Goal: Information Seeking & Learning: Learn about a topic

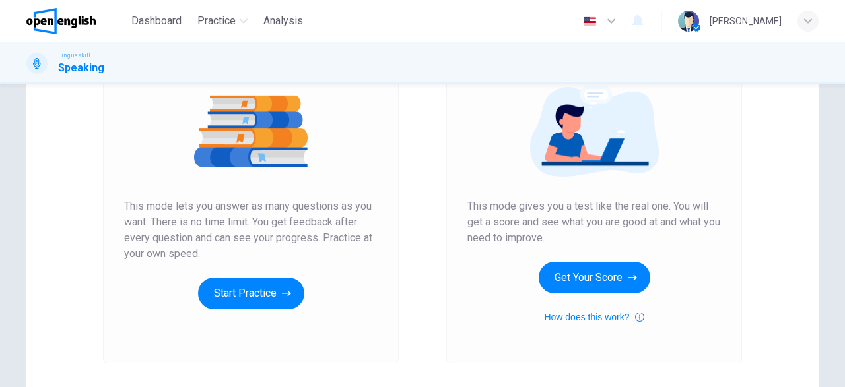
scroll to position [156, 0]
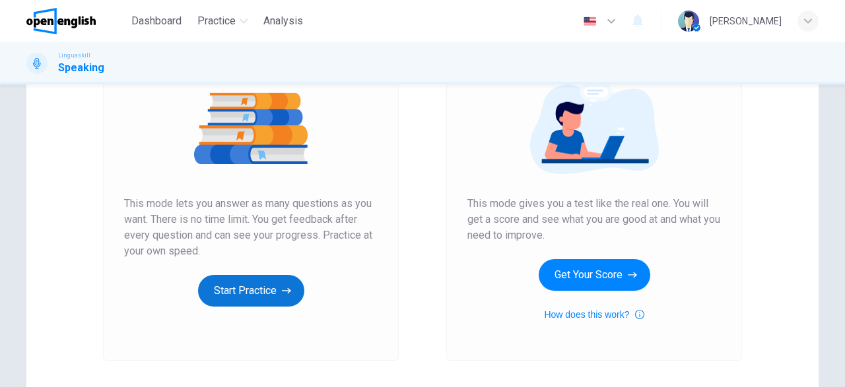
click at [260, 298] on button "Start Practice" at bounding box center [251, 291] width 106 height 32
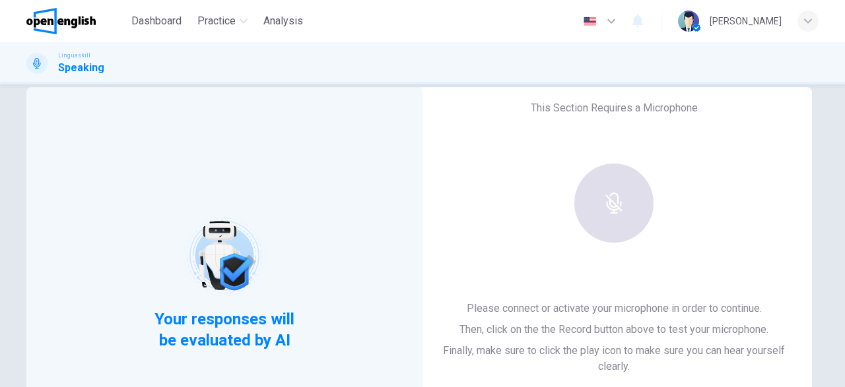
scroll to position [23, 0]
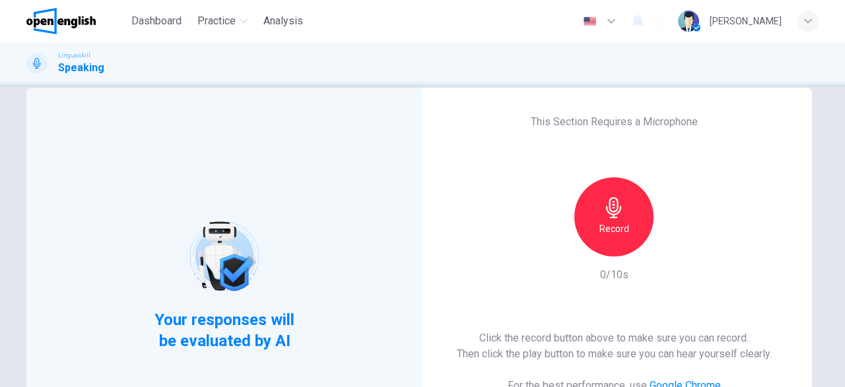
click at [629, 220] on div "Record" at bounding box center [613, 217] width 79 height 79
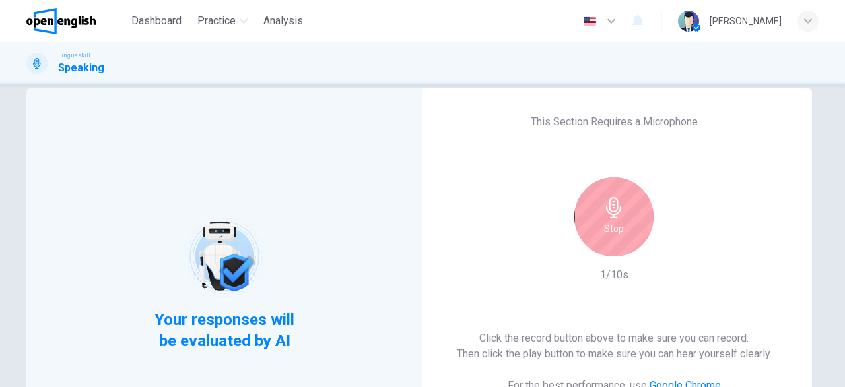
click at [629, 220] on div "Stop" at bounding box center [613, 217] width 79 height 79
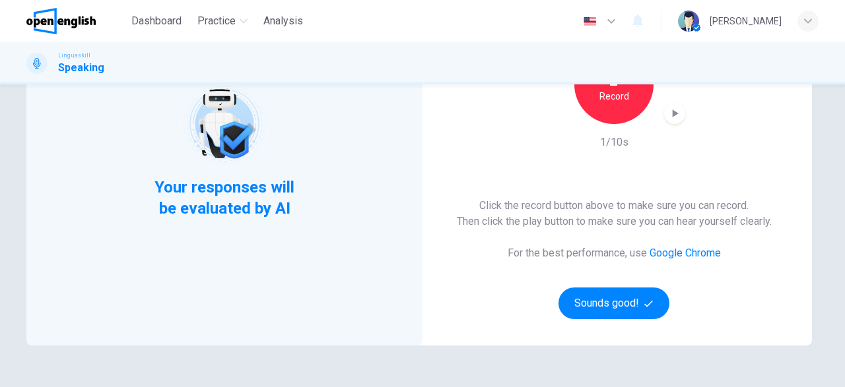
scroll to position [168, 0]
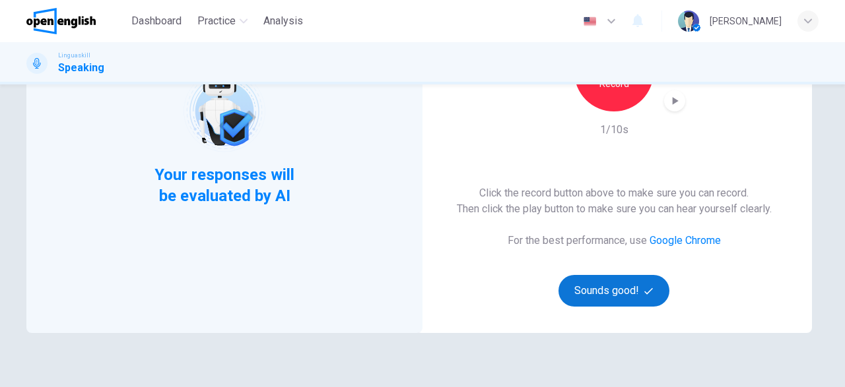
click at [613, 290] on button "Sounds good!" at bounding box center [613, 291] width 111 height 32
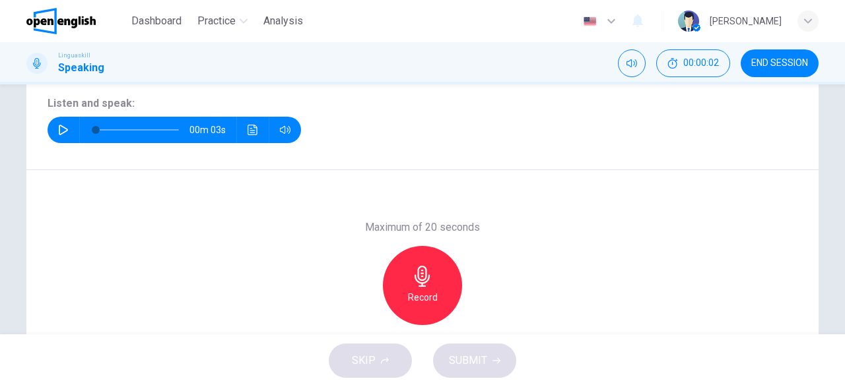
click at [63, 133] on icon "button" at bounding box center [63, 130] width 9 height 11
type input "*"
click at [444, 282] on div "Record" at bounding box center [422, 285] width 79 height 79
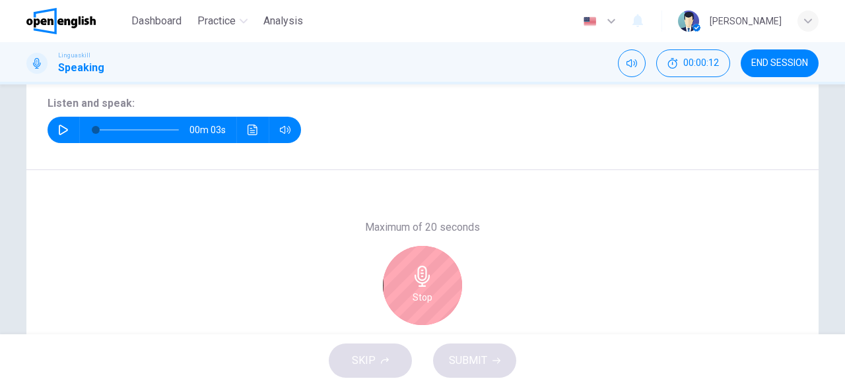
click at [444, 281] on div "Stop" at bounding box center [422, 285] width 79 height 79
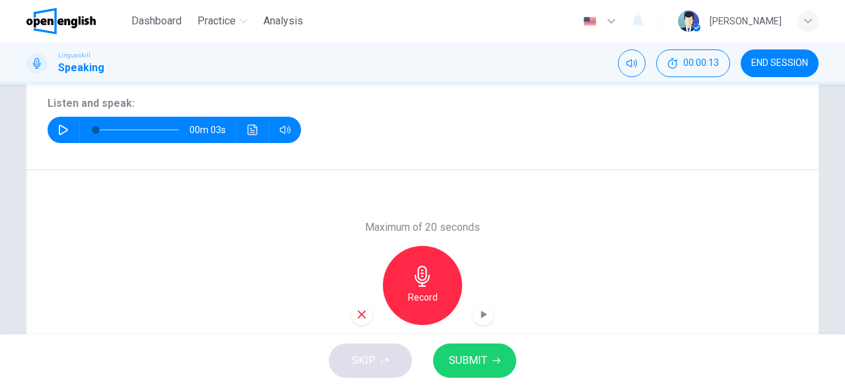
click at [364, 316] on icon "button" at bounding box center [362, 315] width 8 height 8
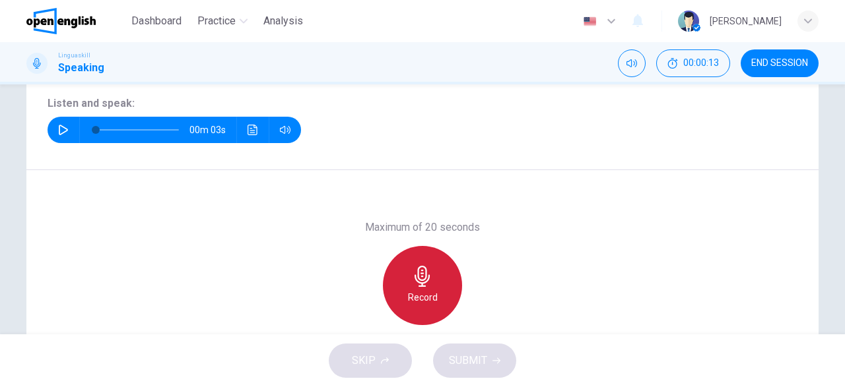
click at [405, 306] on div "Record" at bounding box center [422, 285] width 79 height 79
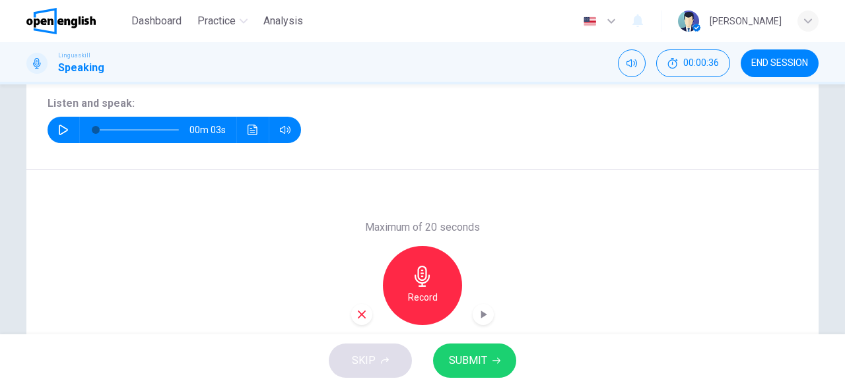
click at [472, 361] on span "SUBMIT" at bounding box center [468, 361] width 38 height 18
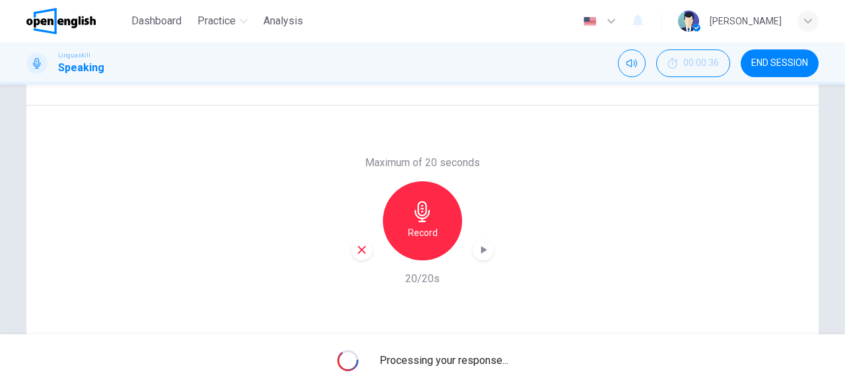
scroll to position [248, 0]
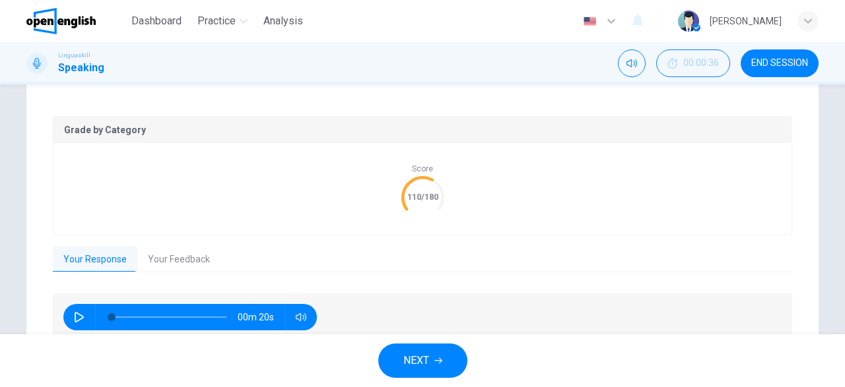
click at [442, 360] on icon "button" at bounding box center [438, 361] width 8 height 8
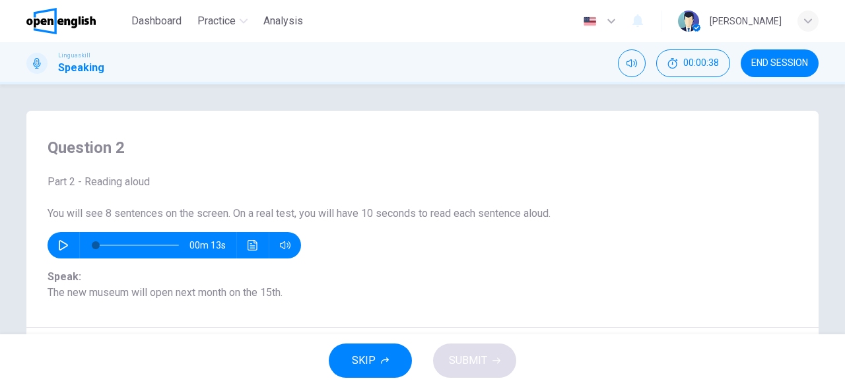
click at [61, 240] on icon "button" at bounding box center [63, 245] width 11 height 11
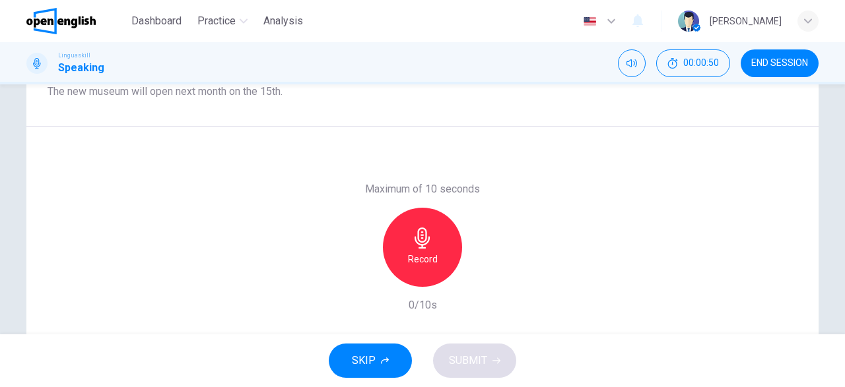
scroll to position [211, 0]
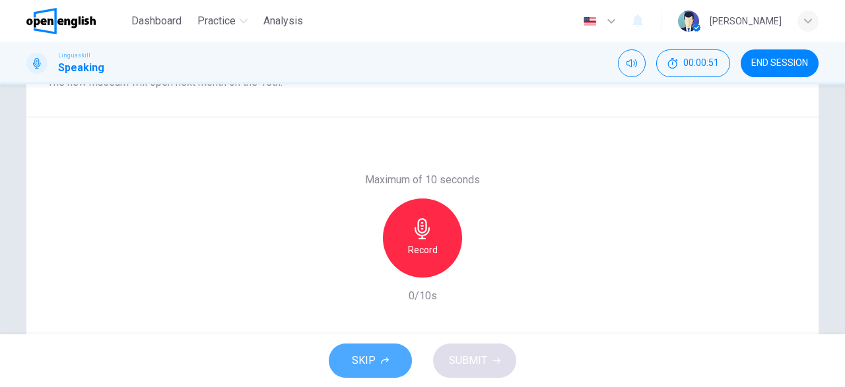
type input "*"
click at [364, 359] on span "SKIP" at bounding box center [364, 361] width 24 height 18
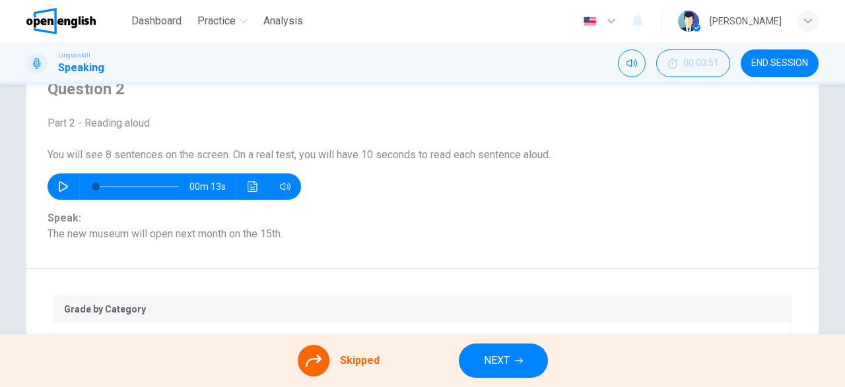
scroll to position [58, 0]
click at [315, 362] on icon at bounding box center [314, 361] width 16 height 16
click at [320, 361] on icon at bounding box center [314, 361] width 16 height 16
click at [496, 362] on span "NEXT" at bounding box center [497, 361] width 26 height 18
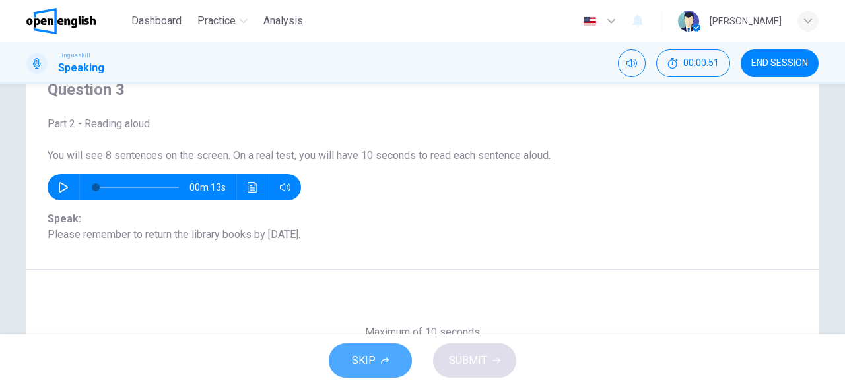
click at [374, 364] on span "SKIP" at bounding box center [364, 361] width 24 height 18
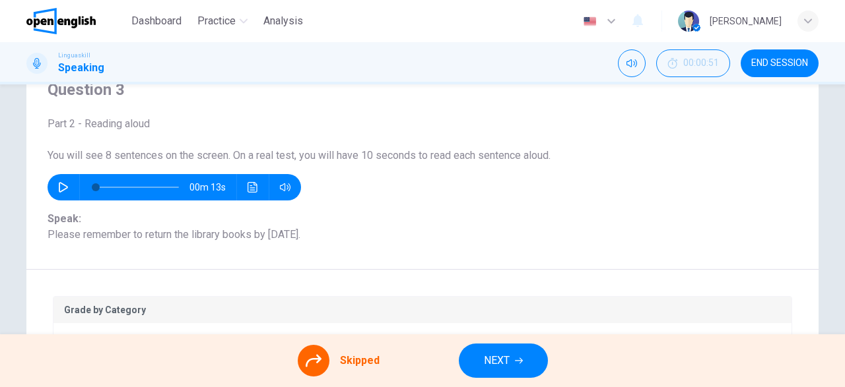
click at [526, 368] on button "NEXT" at bounding box center [503, 361] width 89 height 34
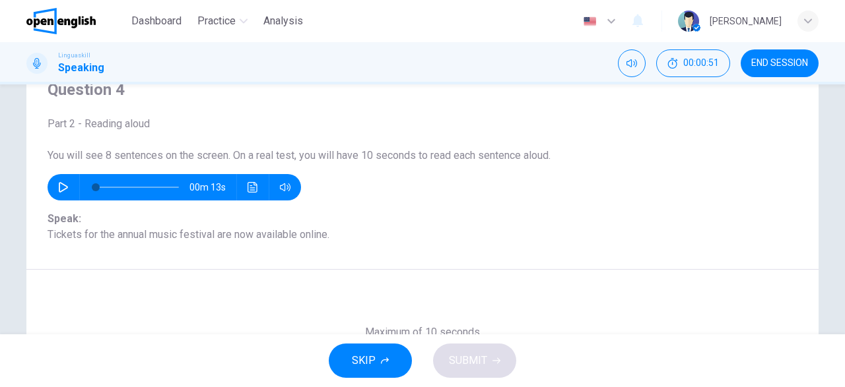
click at [385, 360] on icon "button" at bounding box center [385, 361] width 8 height 7
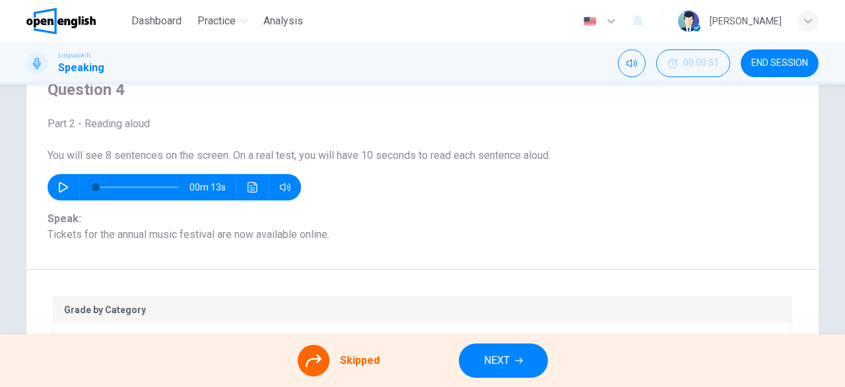
click at [493, 367] on span "NEXT" at bounding box center [497, 361] width 26 height 18
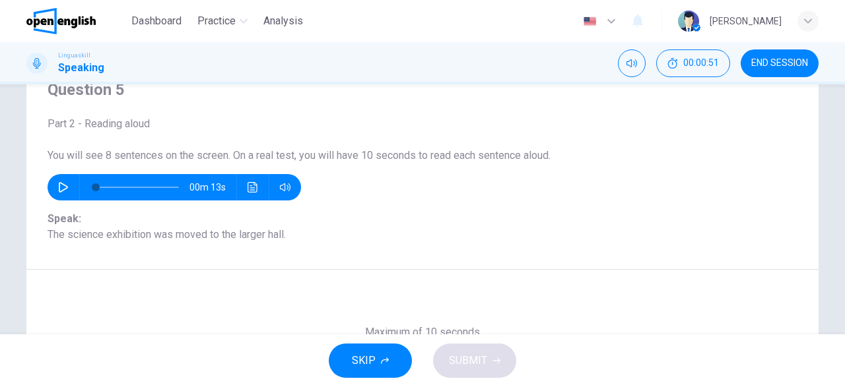
click at [372, 357] on span "SKIP" at bounding box center [364, 361] width 24 height 18
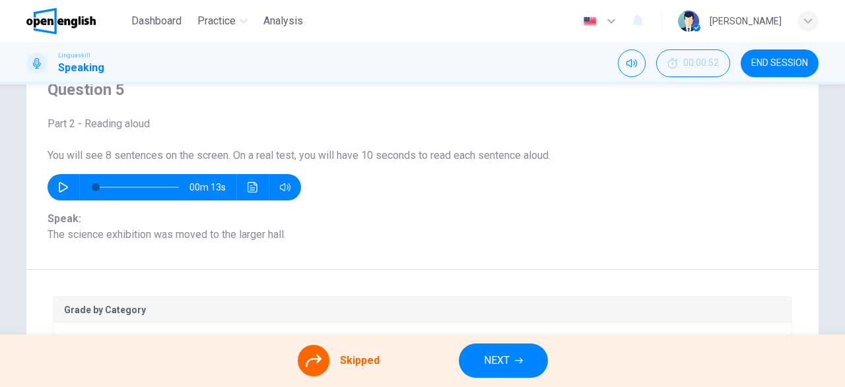
click at [496, 363] on span "NEXT" at bounding box center [497, 361] width 26 height 18
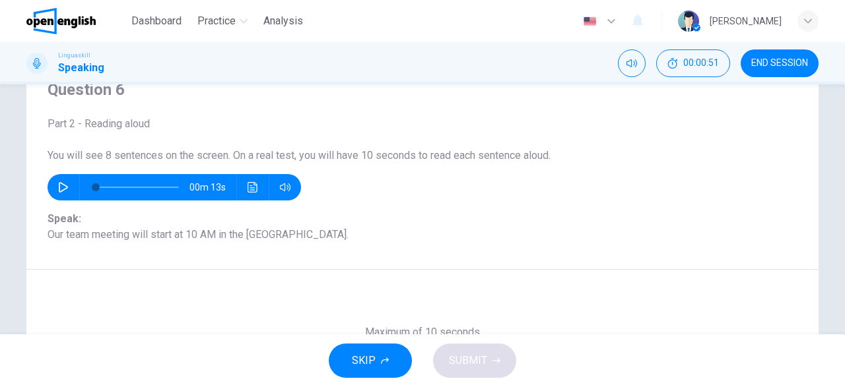
click at [374, 362] on span "SKIP" at bounding box center [364, 361] width 24 height 18
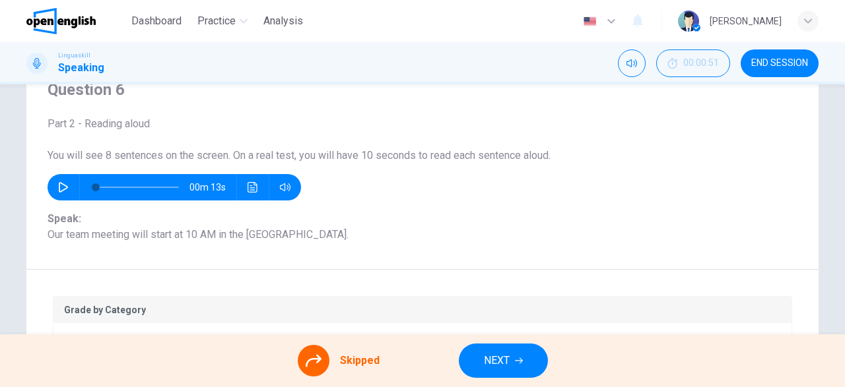
click at [484, 364] on span "NEXT" at bounding box center [497, 361] width 26 height 18
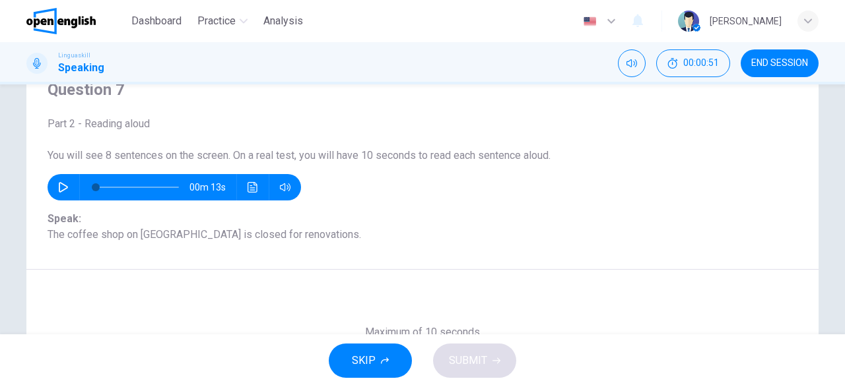
click at [380, 368] on button "SKIP" at bounding box center [370, 361] width 83 height 34
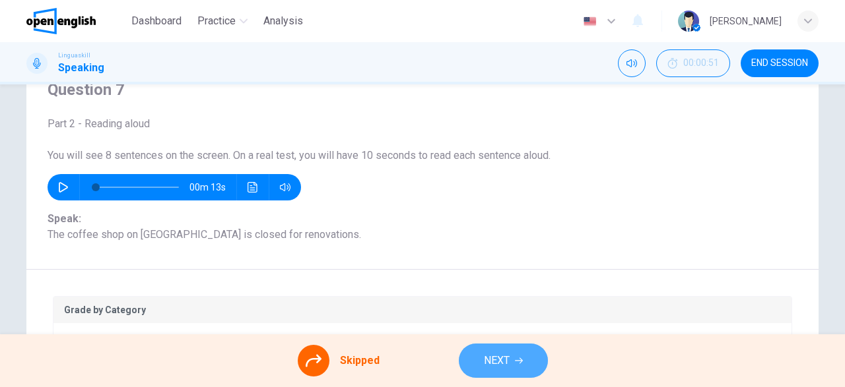
click at [519, 363] on icon "button" at bounding box center [519, 361] width 8 height 6
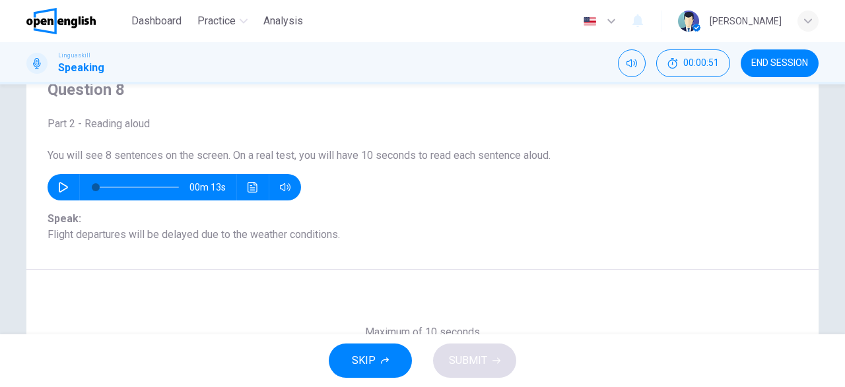
click at [387, 364] on icon "button" at bounding box center [385, 361] width 8 height 8
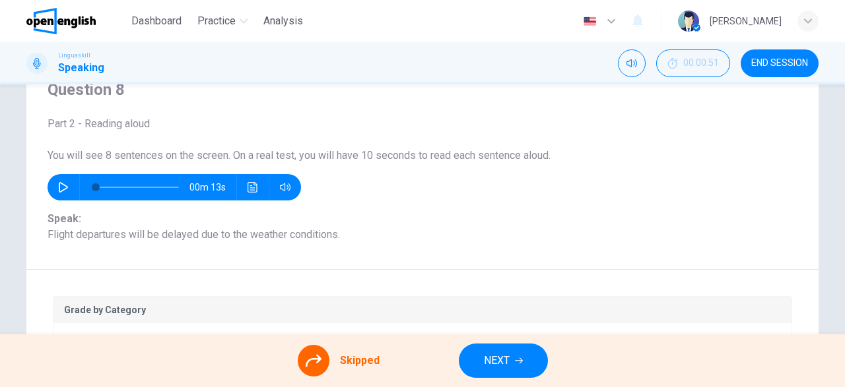
click at [497, 371] on button "NEXT" at bounding box center [503, 361] width 89 height 34
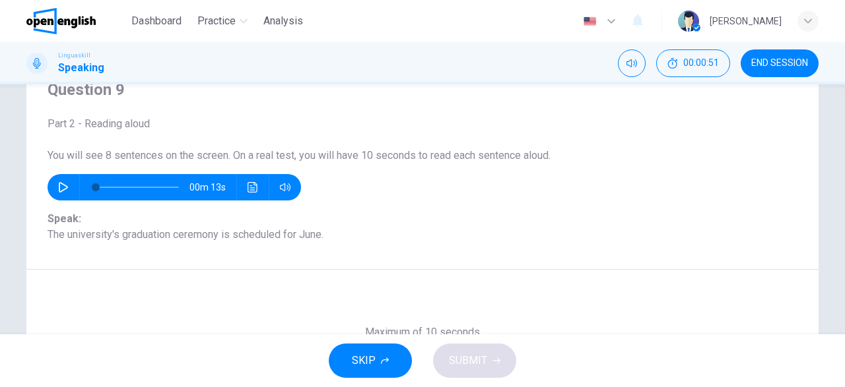
click at [390, 365] on button "SKIP" at bounding box center [370, 361] width 83 height 34
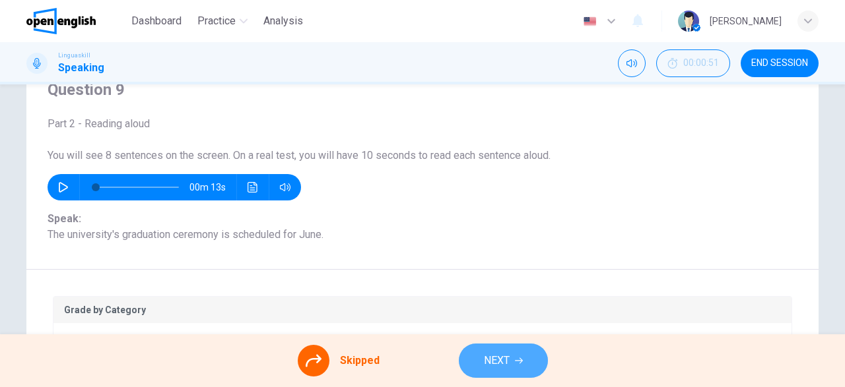
click at [533, 364] on button "NEXT" at bounding box center [503, 361] width 89 height 34
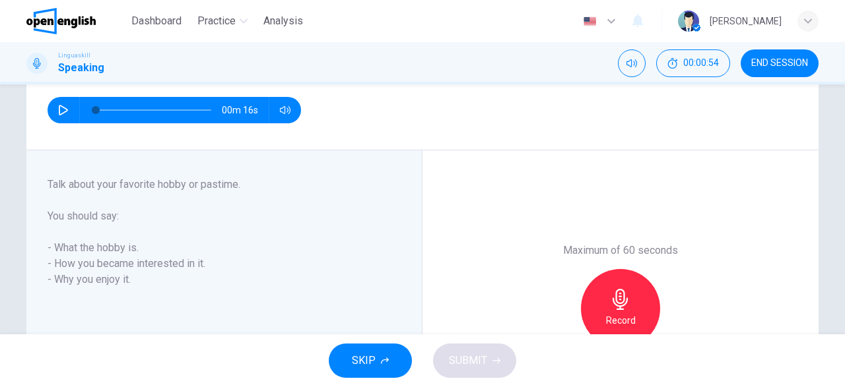
scroll to position [166, 0]
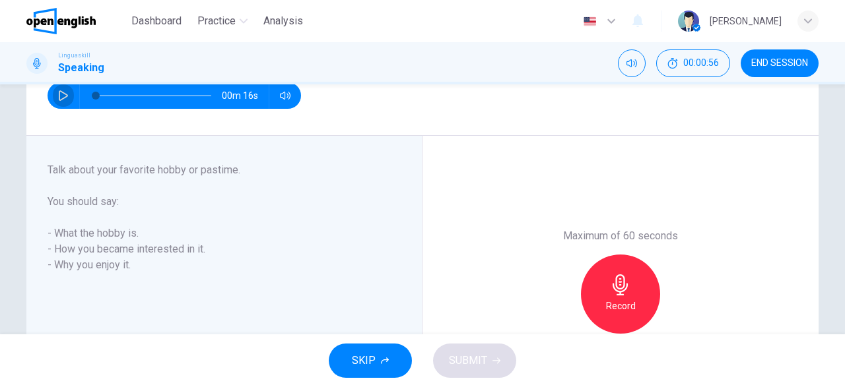
click at [58, 96] on icon "button" at bounding box center [63, 95] width 11 height 11
type input "*"
click at [619, 300] on h6 "Record" at bounding box center [621, 306] width 30 height 16
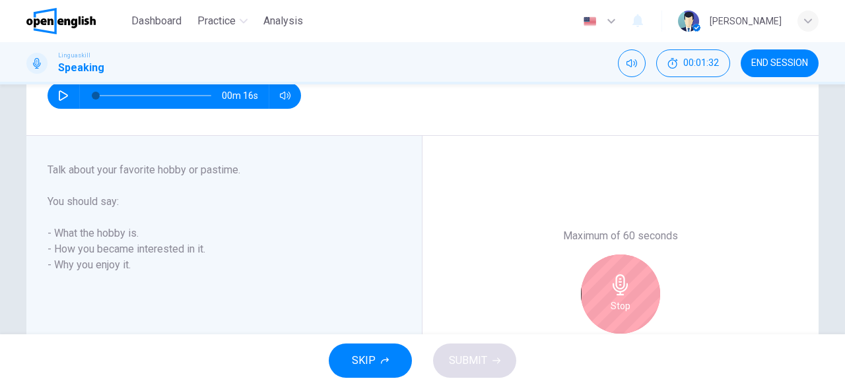
click at [619, 300] on h6 "Stop" at bounding box center [621, 306] width 20 height 16
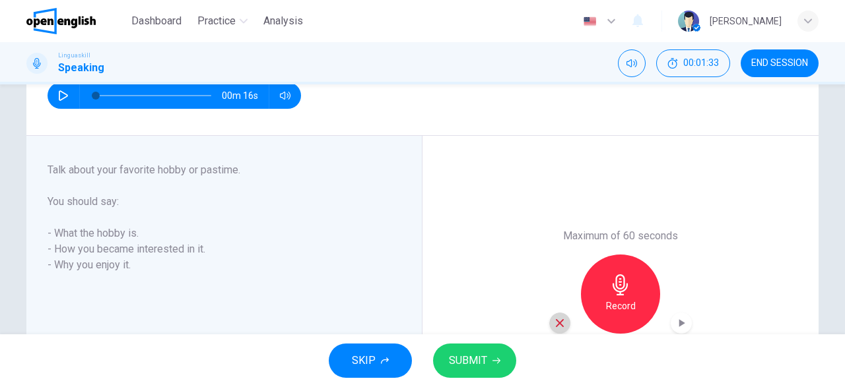
click at [558, 328] on icon "button" at bounding box center [560, 323] width 12 height 12
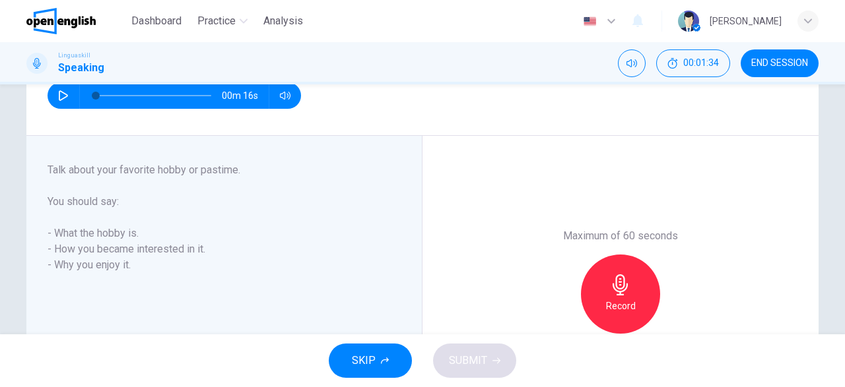
click at [638, 296] on div "Record" at bounding box center [620, 294] width 79 height 79
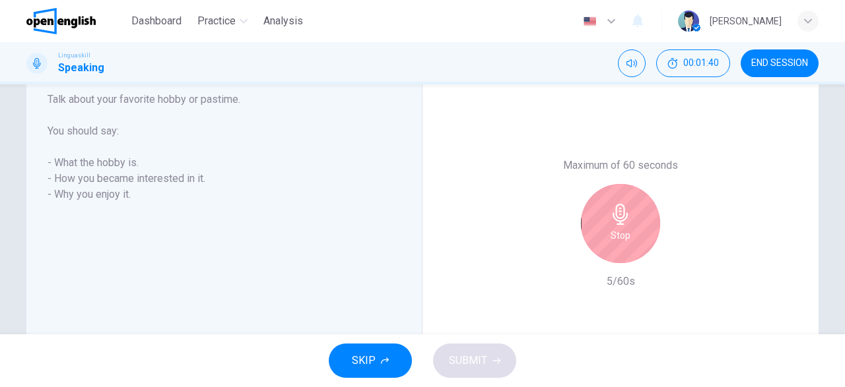
scroll to position [237, 0]
click at [631, 242] on div "Stop" at bounding box center [620, 222] width 79 height 79
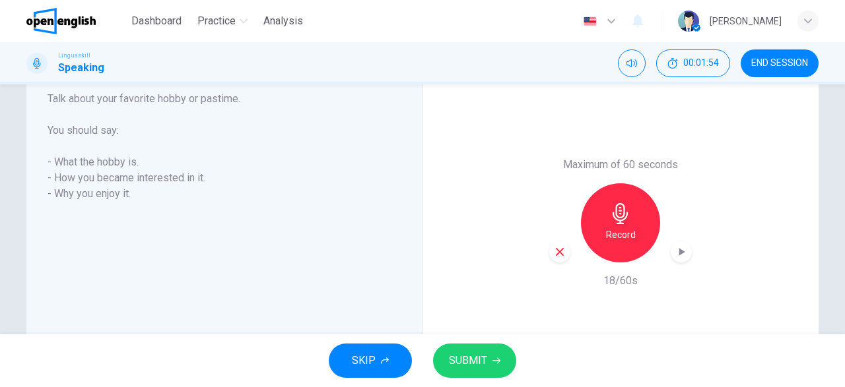
click at [562, 257] on icon "button" at bounding box center [560, 252] width 12 height 12
click at [636, 242] on div "Record" at bounding box center [620, 222] width 79 height 79
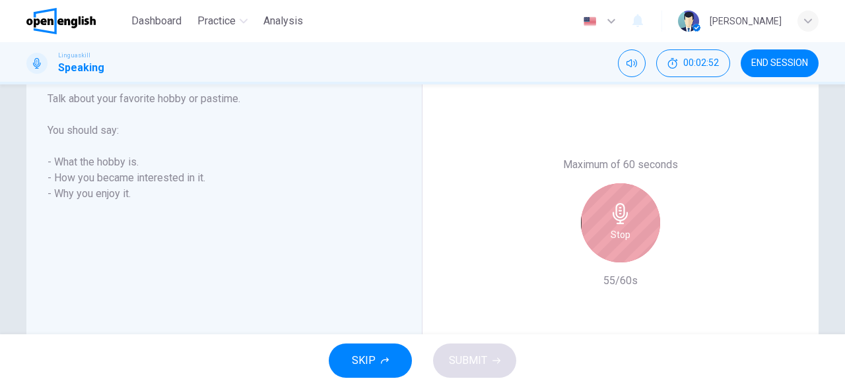
click at [636, 242] on div "Stop" at bounding box center [620, 222] width 79 height 79
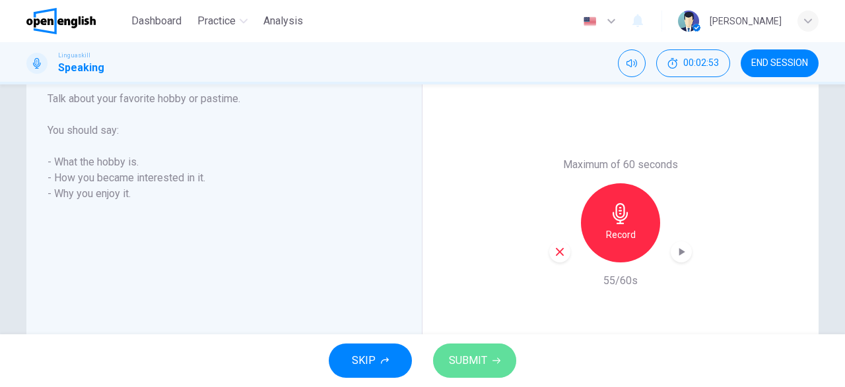
click at [487, 373] on button "SUBMIT" at bounding box center [474, 361] width 83 height 34
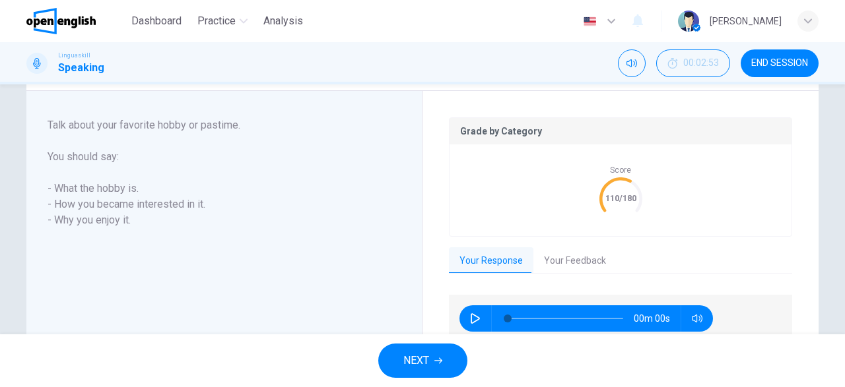
scroll to position [263, 0]
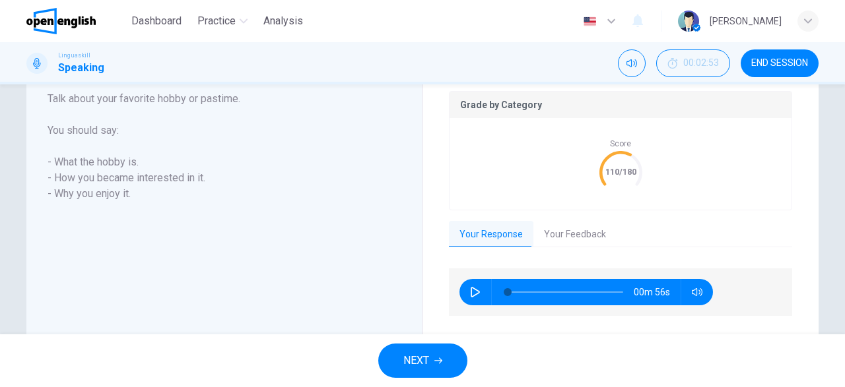
click at [429, 365] on span "NEXT" at bounding box center [416, 361] width 26 height 18
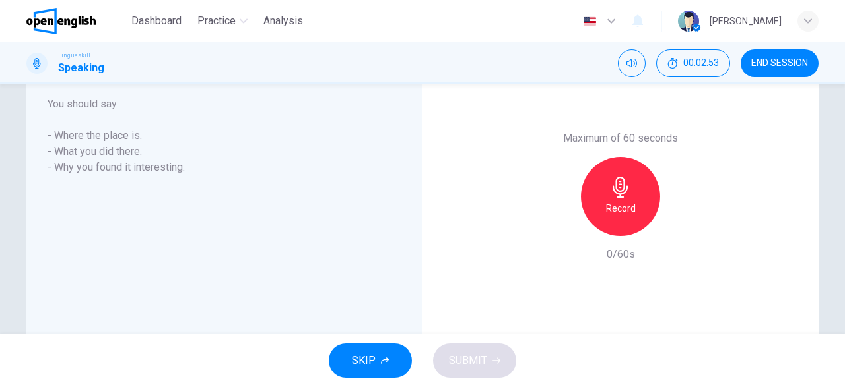
scroll to position [237, 0]
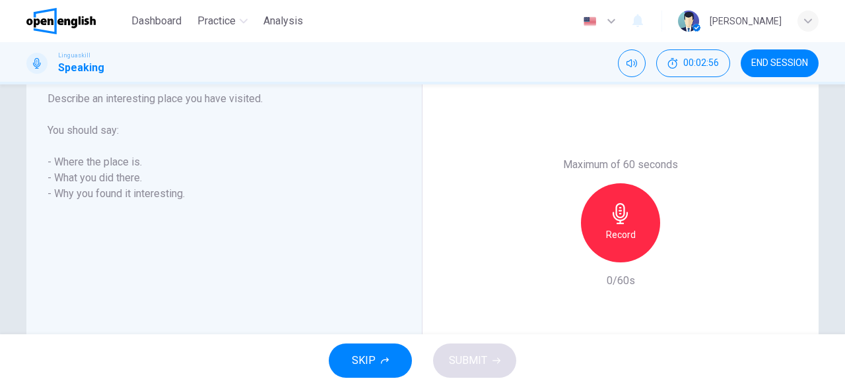
click at [626, 211] on icon "button" at bounding box center [620, 213] width 21 height 21
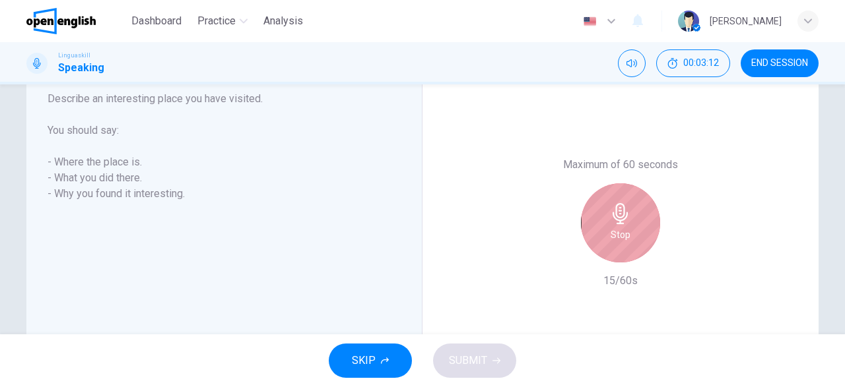
click at [626, 211] on icon "button" at bounding box center [620, 213] width 21 height 21
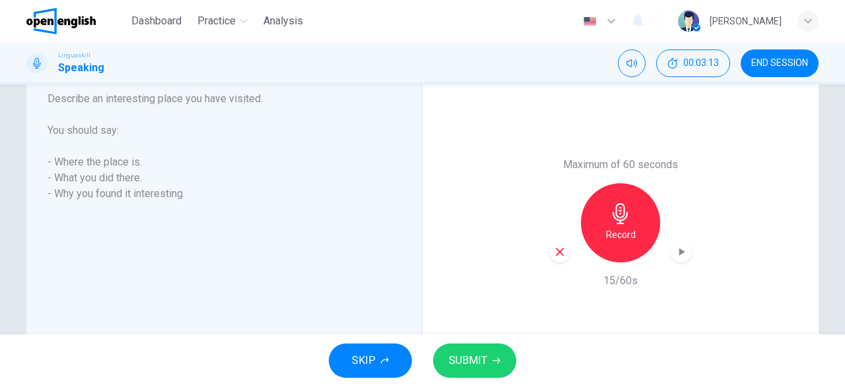
click at [560, 252] on icon "button" at bounding box center [560, 252] width 8 height 8
click at [630, 229] on h6 "Record" at bounding box center [621, 235] width 30 height 16
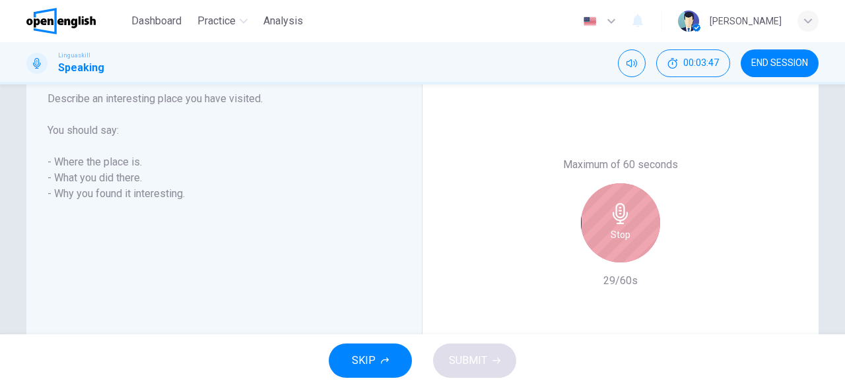
click at [630, 229] on div "Stop" at bounding box center [620, 222] width 79 height 79
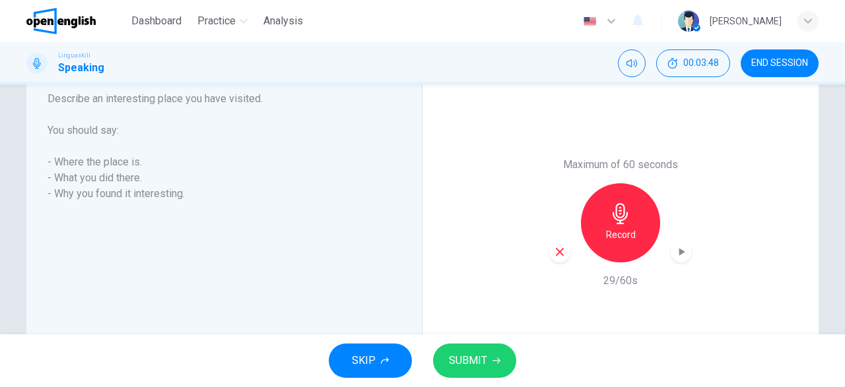
click at [563, 251] on icon "button" at bounding box center [560, 252] width 12 height 12
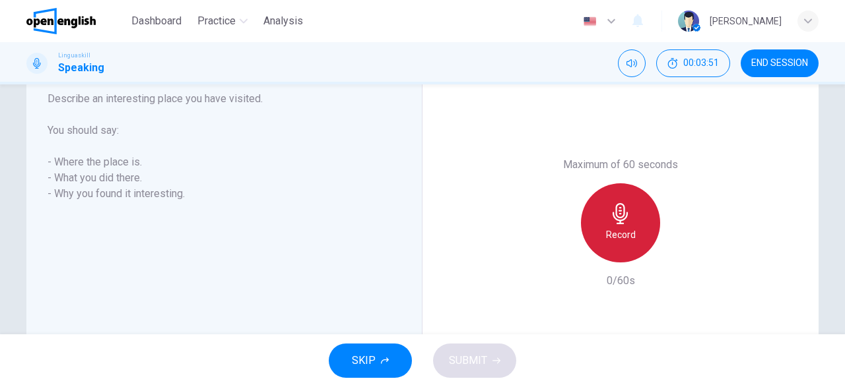
click at [616, 234] on h6 "Record" at bounding box center [621, 235] width 30 height 16
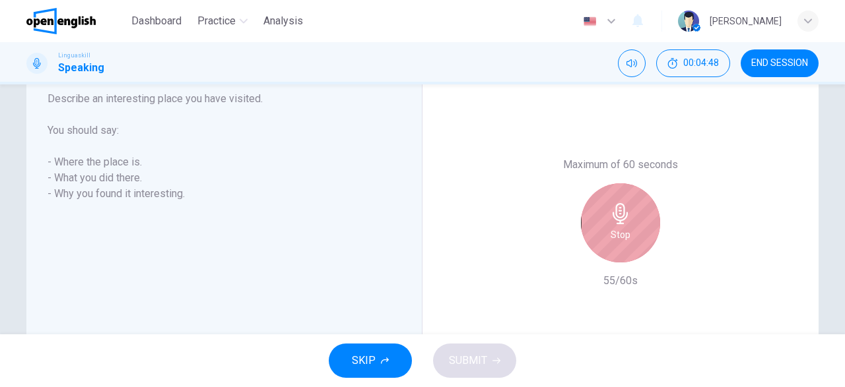
click at [616, 234] on h6 "Stop" at bounding box center [621, 235] width 20 height 16
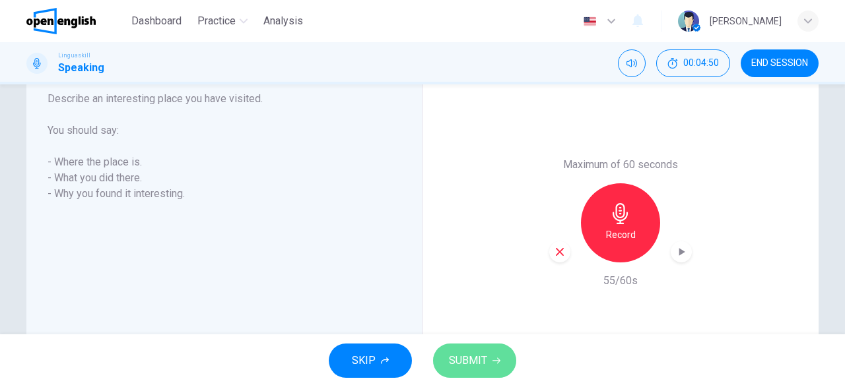
click at [499, 360] on icon "button" at bounding box center [496, 361] width 8 height 8
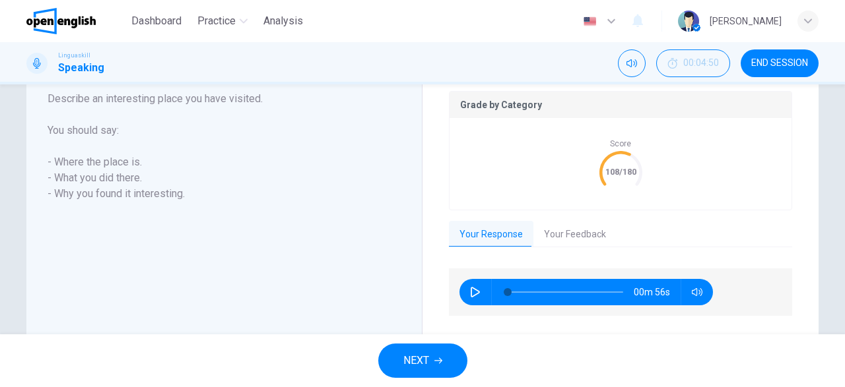
scroll to position [336, 0]
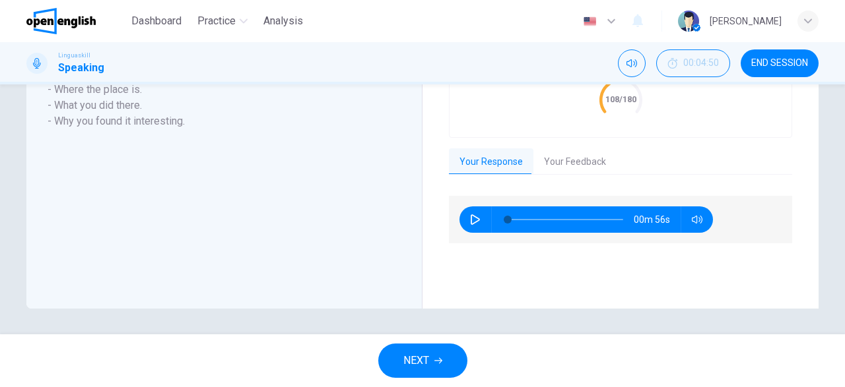
click at [420, 372] on button "NEXT" at bounding box center [422, 361] width 89 height 34
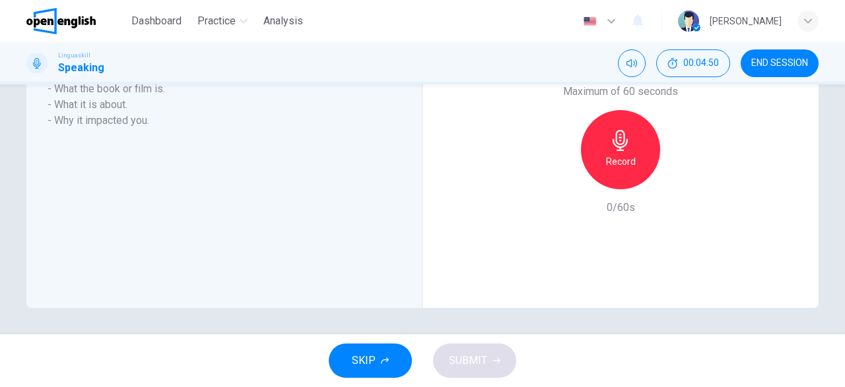
scroll to position [310, 0]
drag, startPoint x: 834, startPoint y: 205, endPoint x: 842, endPoint y: 204, distance: 8.7
click at [842, 204] on div "Question 12 Part 3 - Long turn 1 You will have 1 minute to talk about a topic. …" at bounding box center [422, 209] width 845 height 250
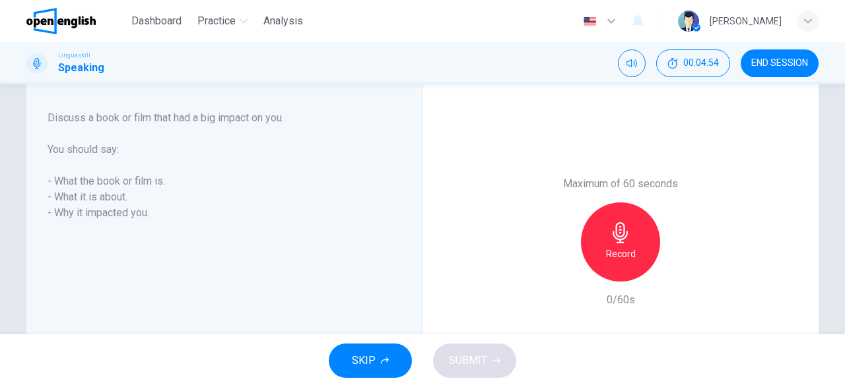
scroll to position [214, 0]
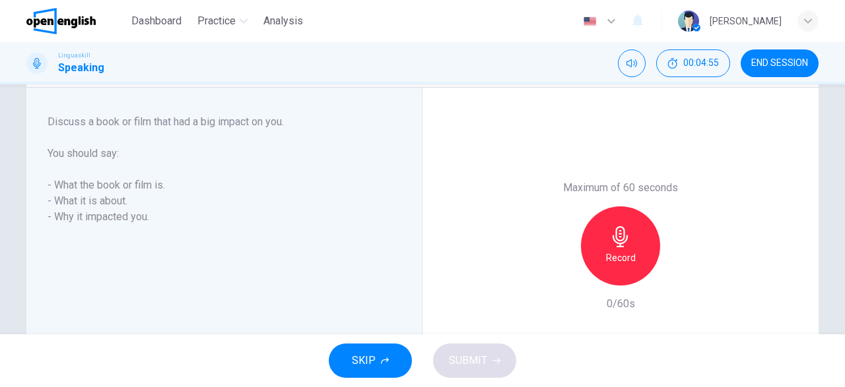
click at [628, 244] on icon "button" at bounding box center [620, 236] width 21 height 21
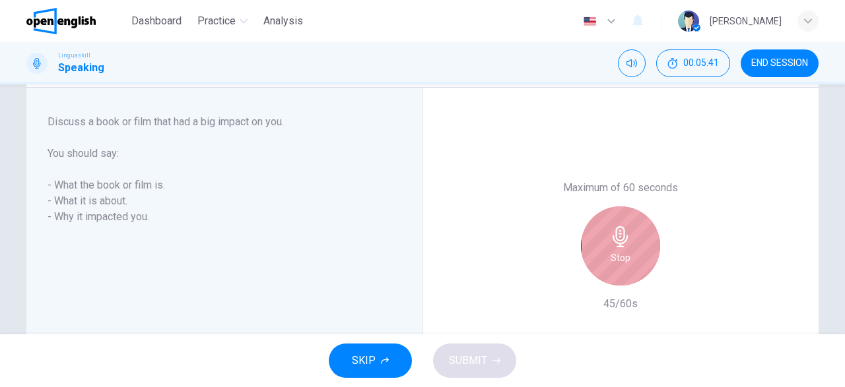
click at [628, 244] on icon "button" at bounding box center [620, 236] width 21 height 21
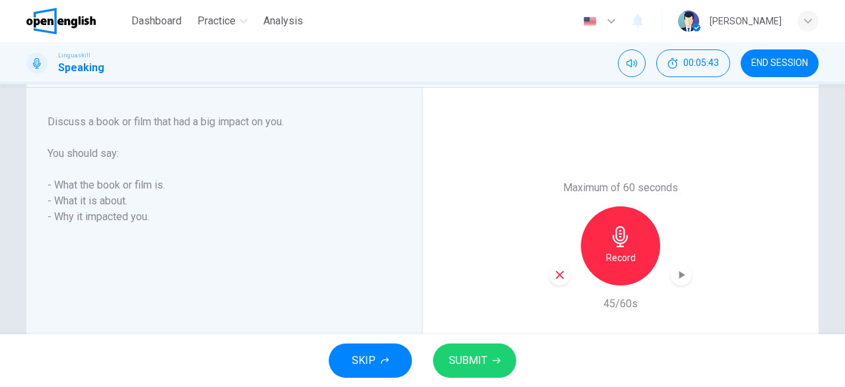
click at [563, 275] on icon "button" at bounding box center [560, 275] width 12 height 12
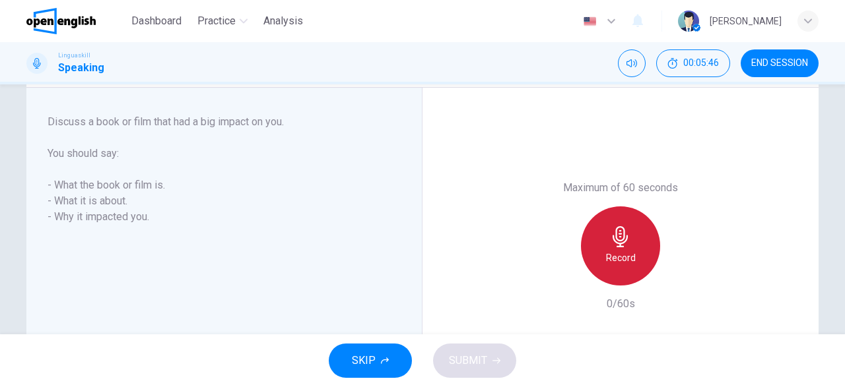
click at [627, 255] on h6 "Record" at bounding box center [621, 258] width 30 height 16
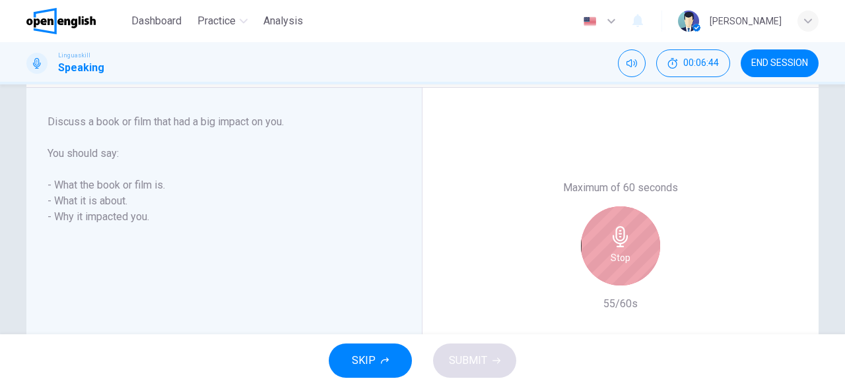
click at [627, 255] on h6 "Stop" at bounding box center [621, 258] width 20 height 16
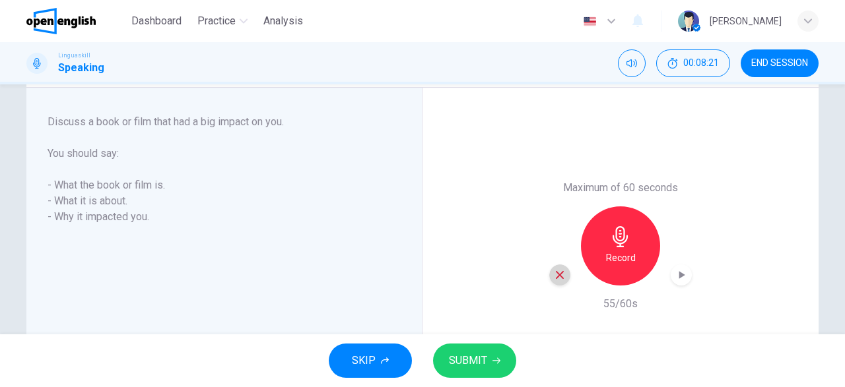
click at [552, 279] on div "button" at bounding box center [559, 275] width 21 height 21
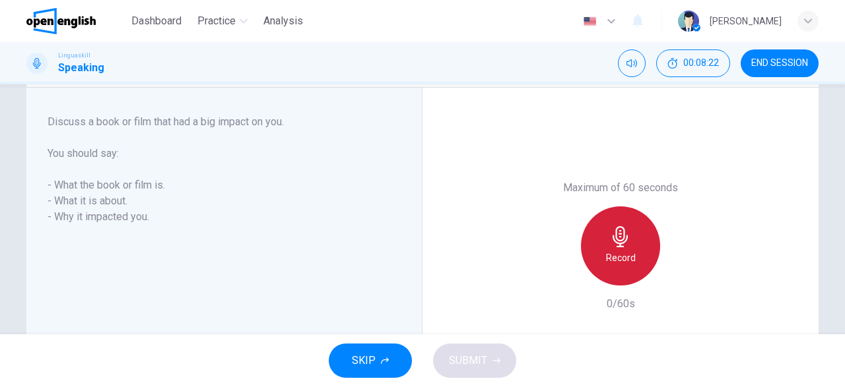
click at [614, 262] on h6 "Record" at bounding box center [621, 258] width 30 height 16
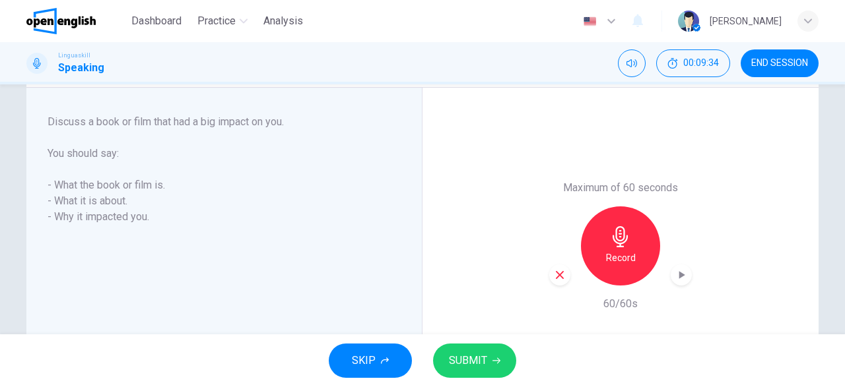
click at [559, 277] on icon "button" at bounding box center [560, 275] width 12 height 12
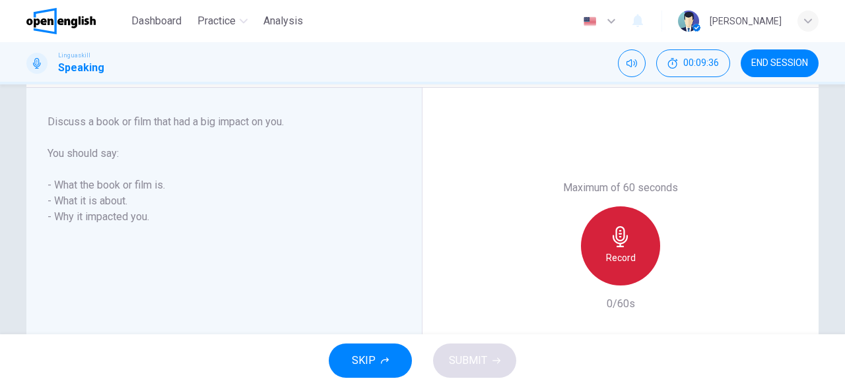
click at [625, 264] on h6 "Record" at bounding box center [621, 258] width 30 height 16
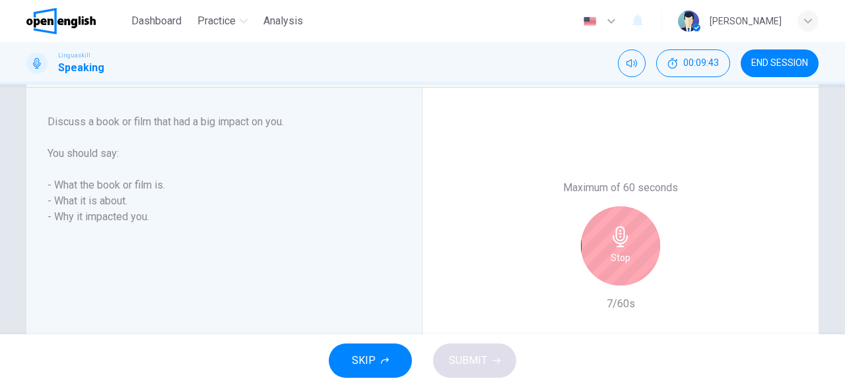
click at [625, 264] on h6 "Stop" at bounding box center [621, 258] width 20 height 16
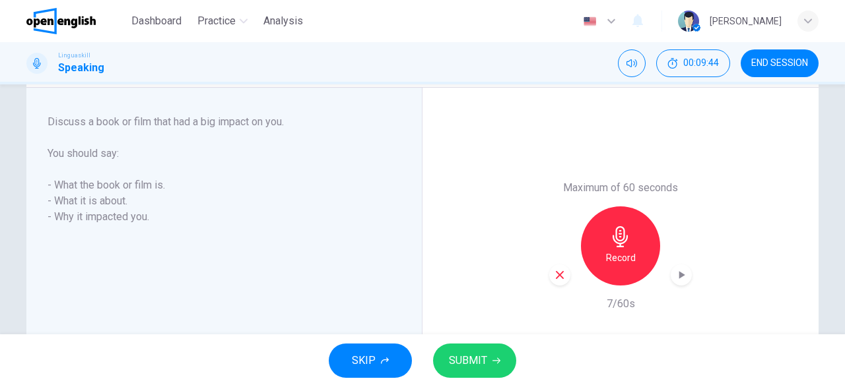
click at [560, 277] on icon "button" at bounding box center [560, 275] width 12 height 12
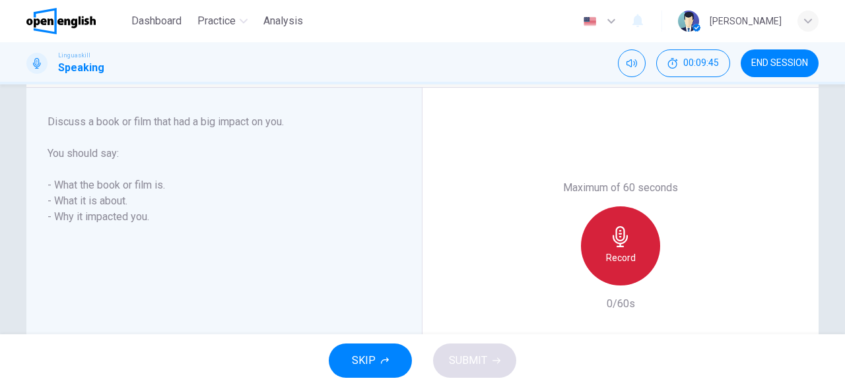
click at [617, 258] on h6 "Record" at bounding box center [621, 258] width 30 height 16
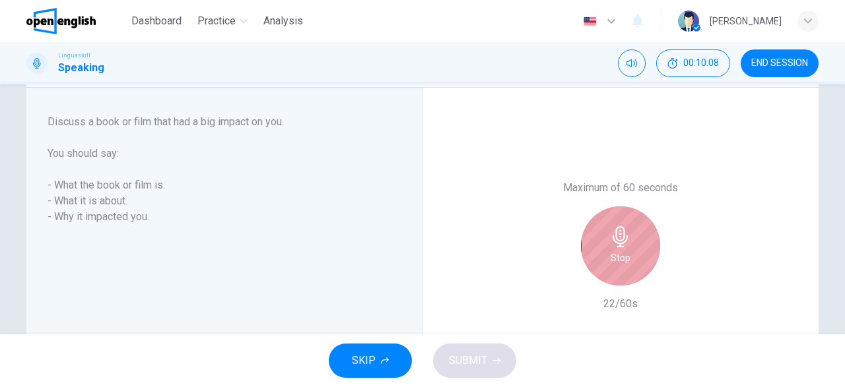
click at [617, 258] on h6 "Stop" at bounding box center [621, 258] width 20 height 16
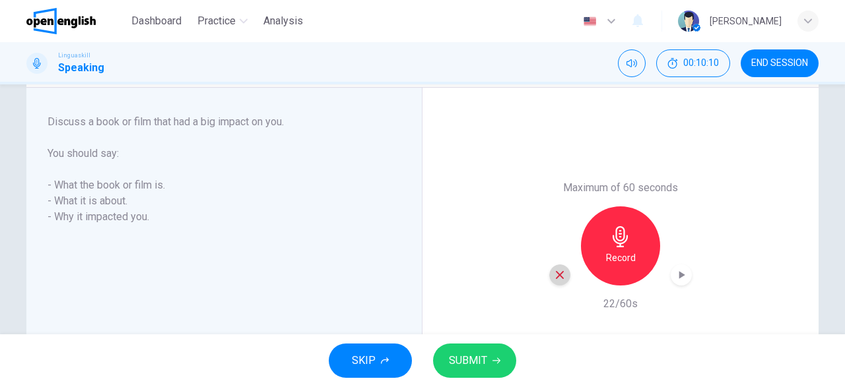
click at [563, 281] on icon "button" at bounding box center [560, 275] width 12 height 12
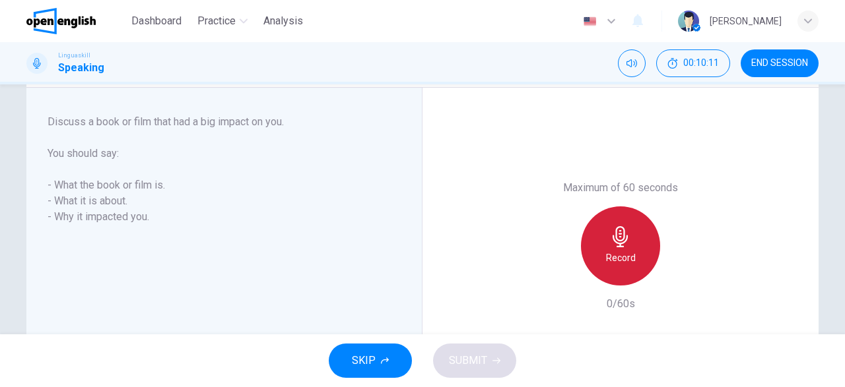
click at [624, 265] on h6 "Record" at bounding box center [621, 258] width 30 height 16
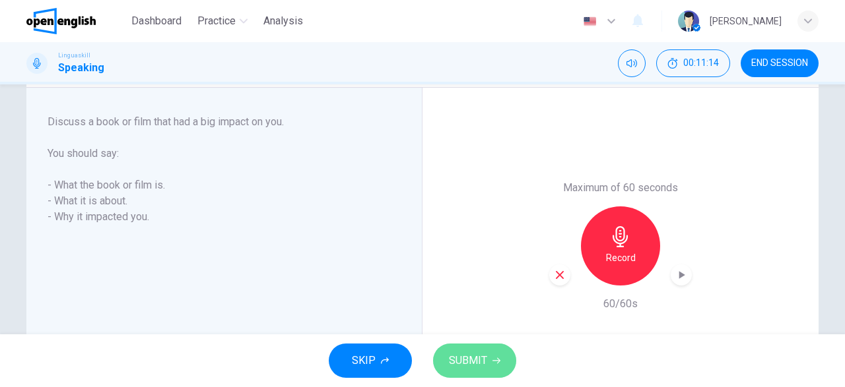
click at [479, 372] on button "SUBMIT" at bounding box center [474, 361] width 83 height 34
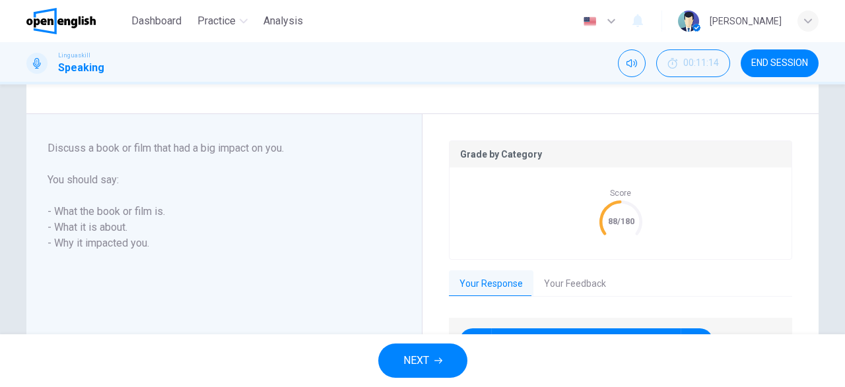
click at [574, 284] on button "Your Feedback" at bounding box center [574, 285] width 83 height 28
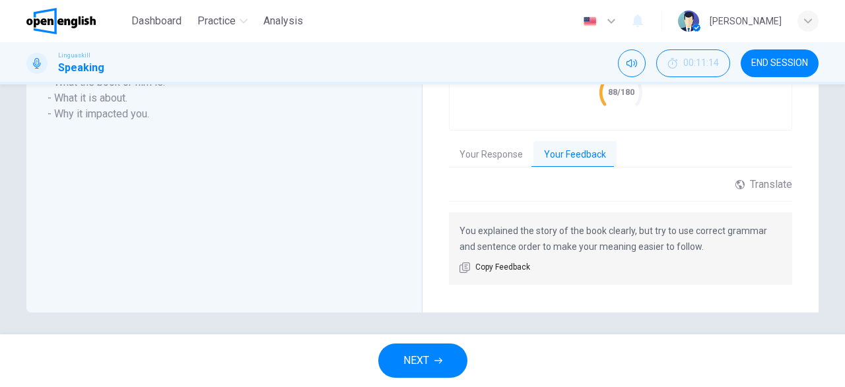
scroll to position [347, 0]
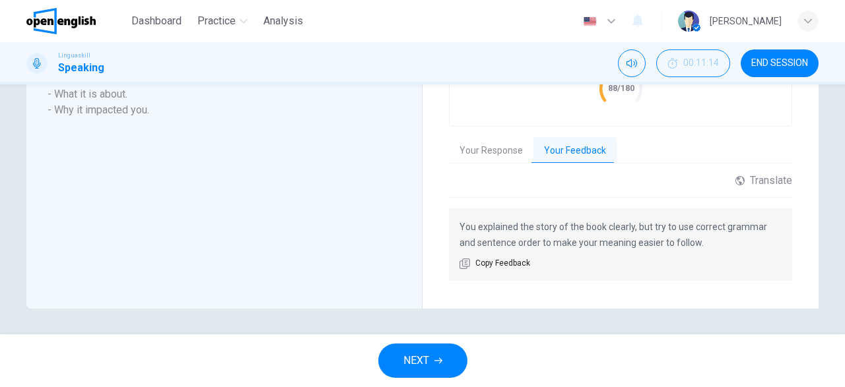
click at [432, 365] on button "NEXT" at bounding box center [422, 361] width 89 height 34
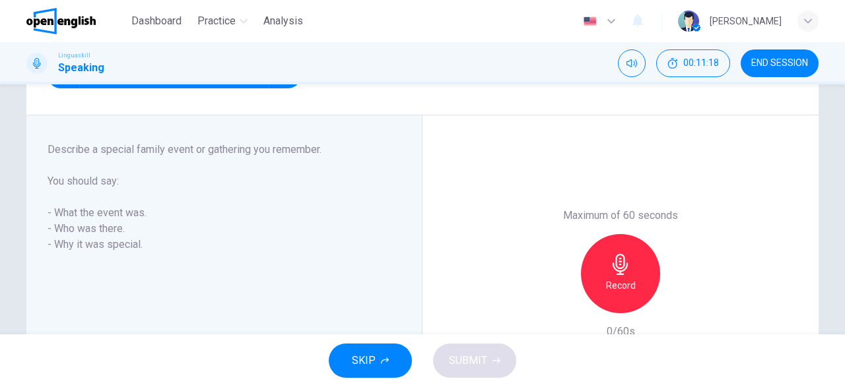
scroll to position [187, 0]
click at [632, 271] on div "Record" at bounding box center [620, 273] width 79 height 79
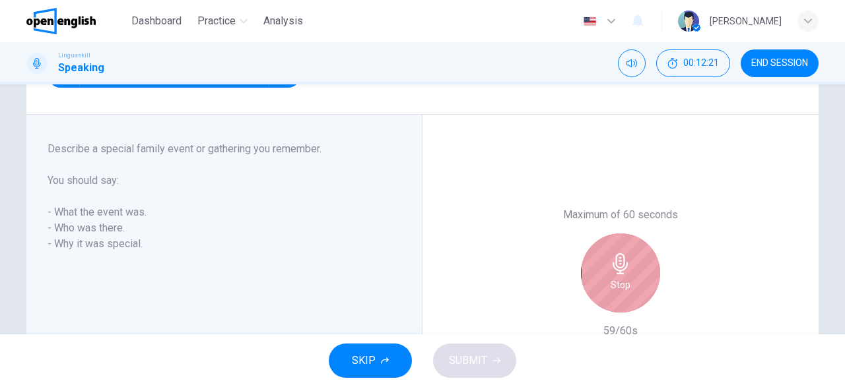
click at [632, 271] on div "Stop" at bounding box center [620, 273] width 79 height 79
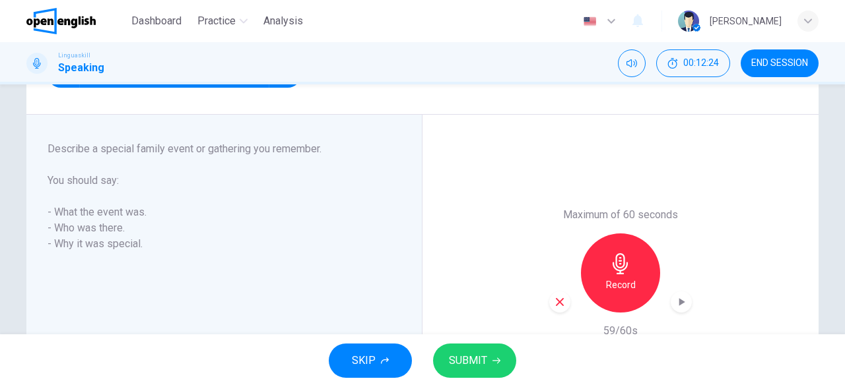
scroll to position [292, 0]
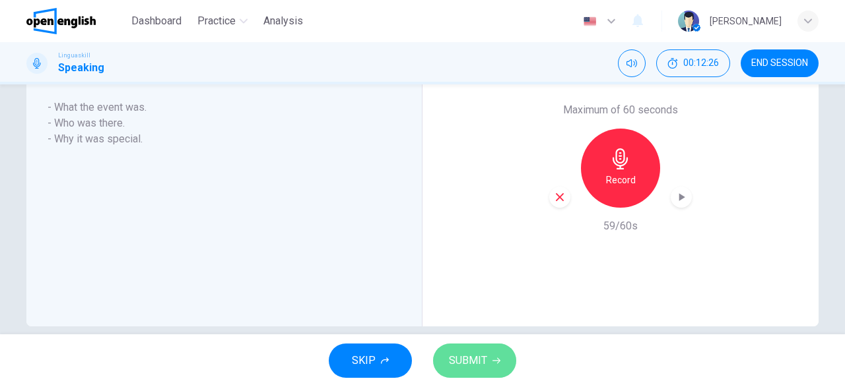
click at [472, 369] on span "SUBMIT" at bounding box center [468, 361] width 38 height 18
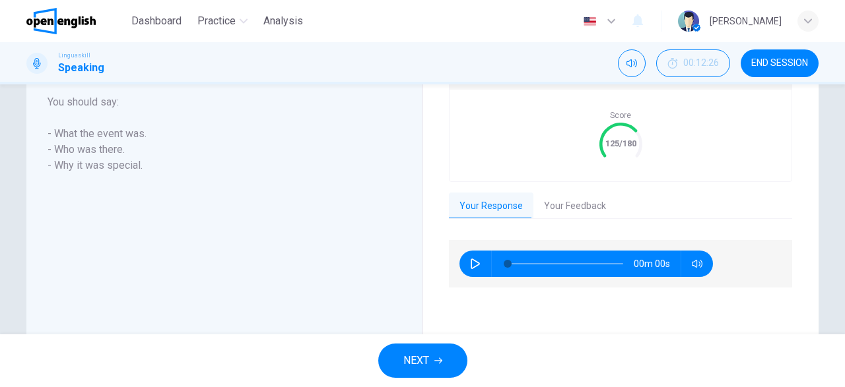
scroll to position [318, 0]
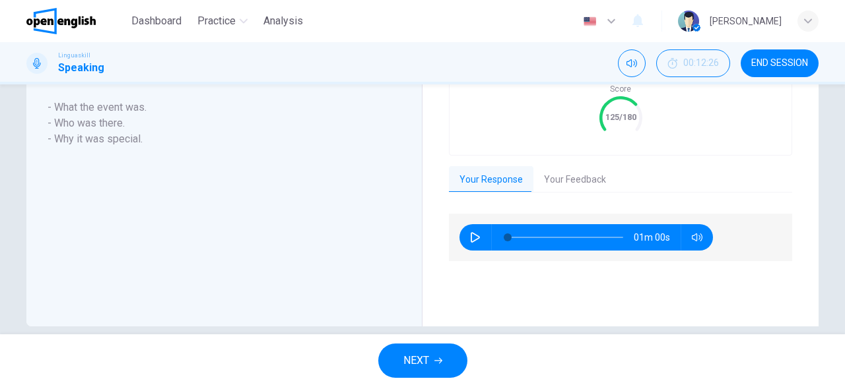
click at [446, 366] on button "NEXT" at bounding box center [422, 361] width 89 height 34
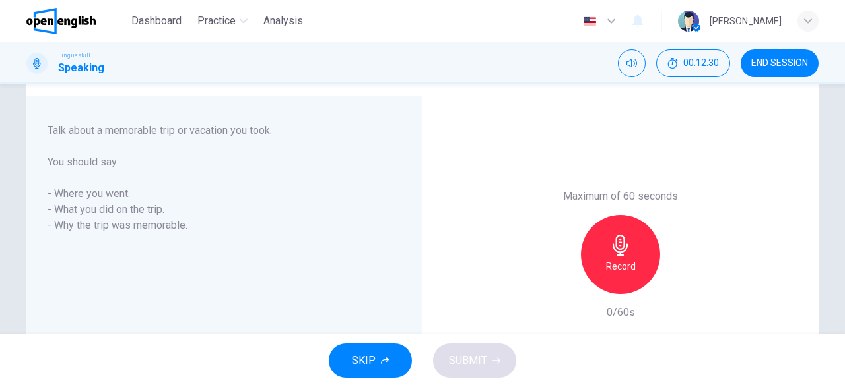
scroll to position [207, 0]
click at [620, 269] on h6 "Record" at bounding box center [621, 265] width 30 height 16
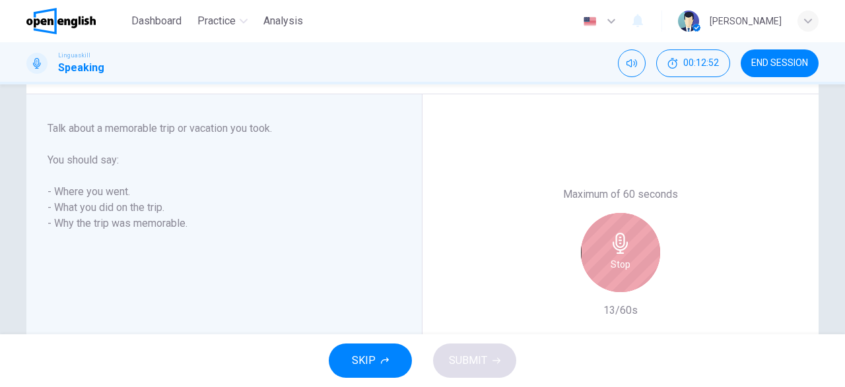
click at [620, 269] on h6 "Stop" at bounding box center [621, 265] width 20 height 16
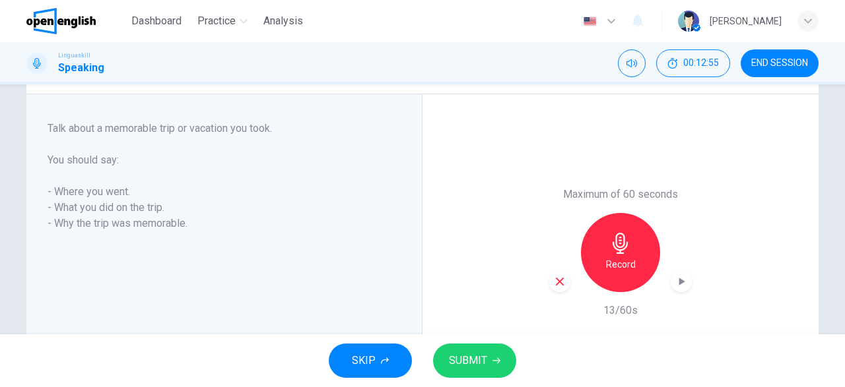
click at [563, 287] on icon "button" at bounding box center [560, 282] width 12 height 12
click at [637, 272] on div "Record" at bounding box center [620, 252] width 79 height 79
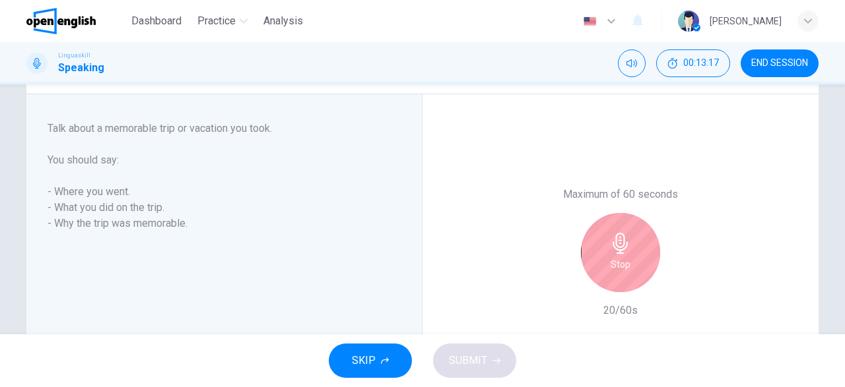
click at [637, 272] on div "Stop" at bounding box center [620, 252] width 79 height 79
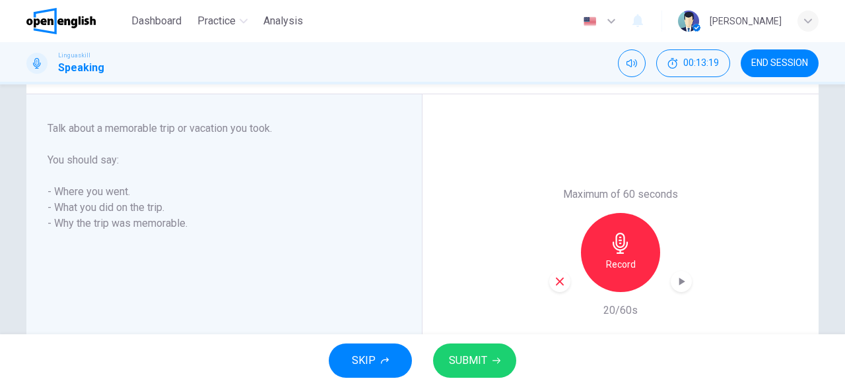
click at [558, 278] on icon "button" at bounding box center [560, 282] width 12 height 12
click at [641, 251] on div "Record" at bounding box center [620, 252] width 79 height 79
click at [558, 281] on icon "button" at bounding box center [560, 282] width 12 height 12
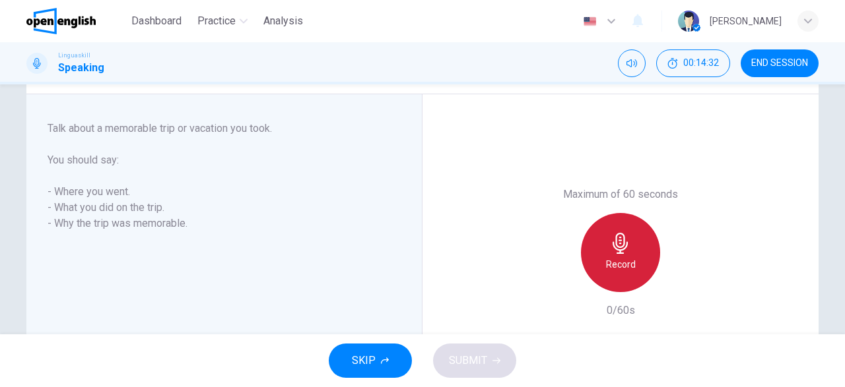
click at [616, 264] on h6 "Record" at bounding box center [621, 265] width 30 height 16
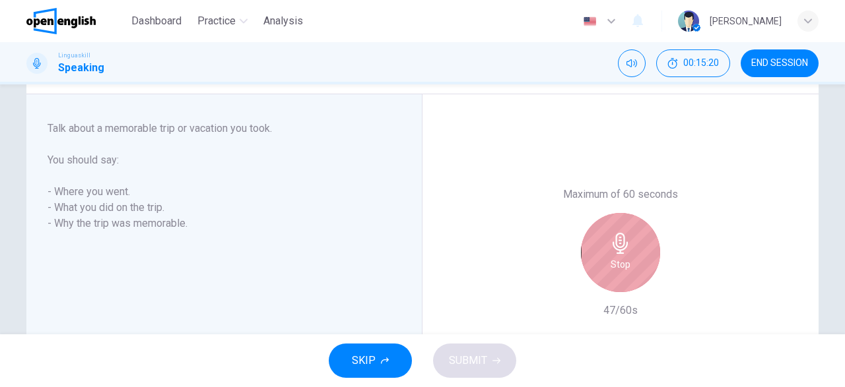
click at [616, 264] on h6 "Stop" at bounding box center [621, 265] width 20 height 16
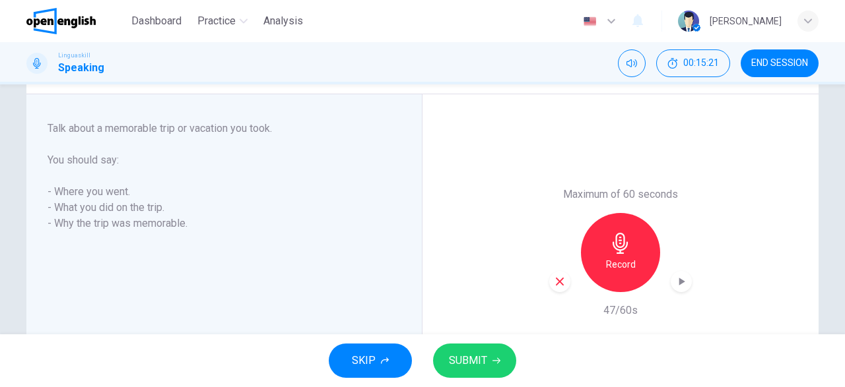
click at [493, 365] on icon "button" at bounding box center [496, 361] width 8 height 8
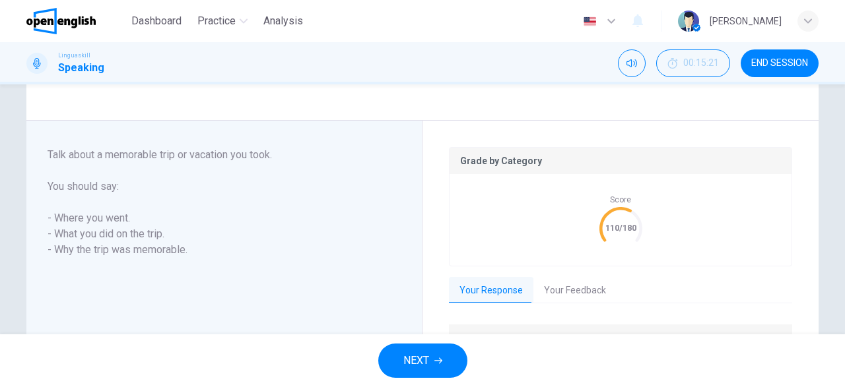
click at [572, 291] on button "Your Feedback" at bounding box center [574, 291] width 83 height 28
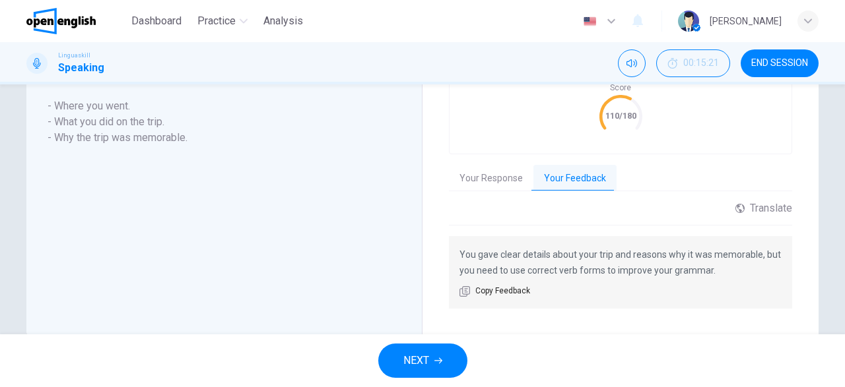
scroll to position [347, 0]
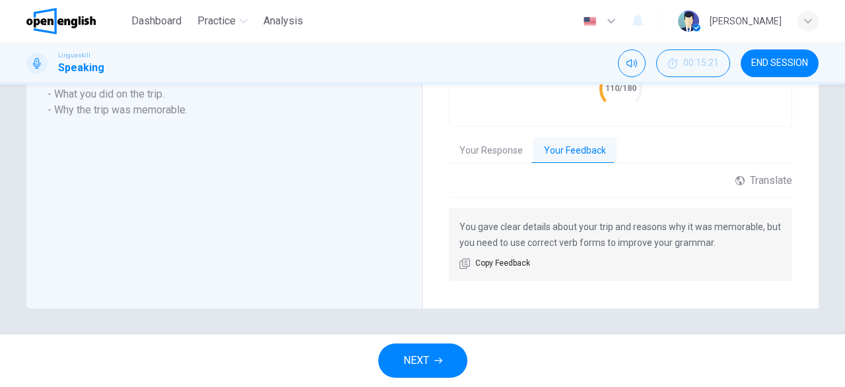
click at [412, 366] on span "NEXT" at bounding box center [416, 361] width 26 height 18
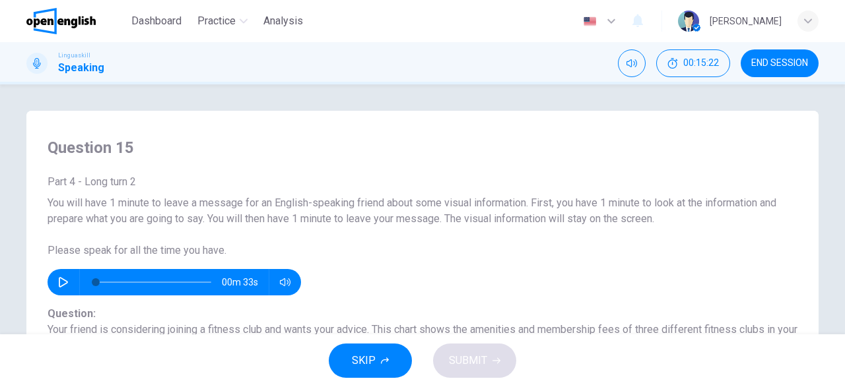
click at [60, 282] on icon "button" at bounding box center [63, 282] width 11 height 11
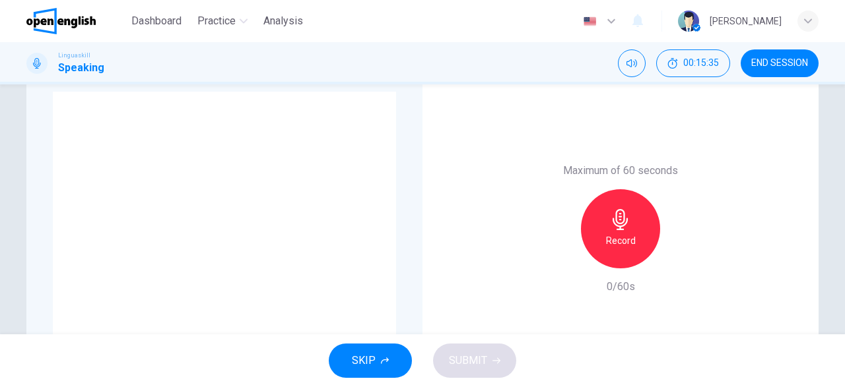
scroll to position [317, 0]
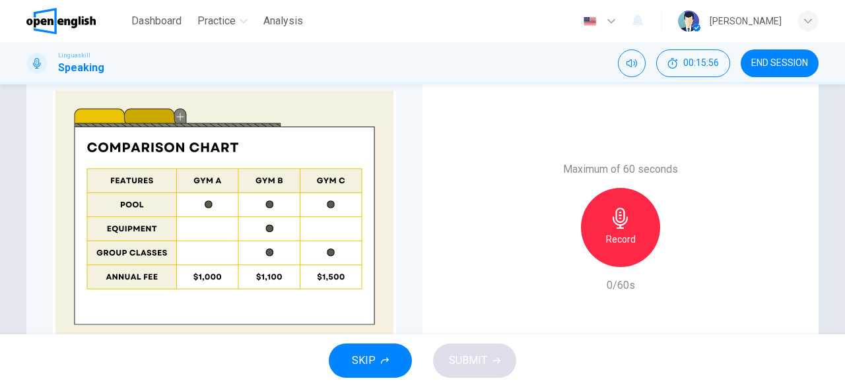
type input "*"
click at [624, 238] on h6 "Record" at bounding box center [621, 240] width 30 height 16
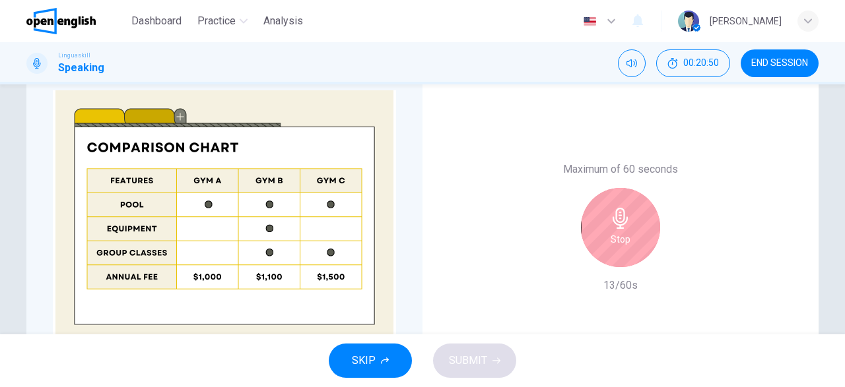
click at [624, 234] on h6 "Stop" at bounding box center [621, 240] width 20 height 16
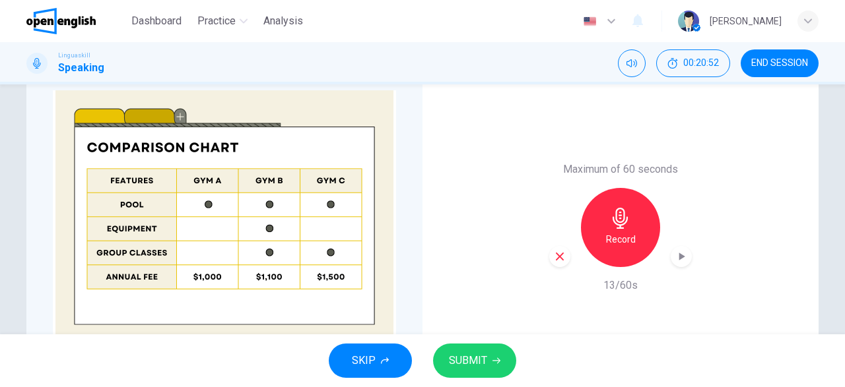
click at [560, 260] on icon "button" at bounding box center [560, 257] width 12 height 12
click at [644, 216] on div "Record" at bounding box center [620, 227] width 79 height 79
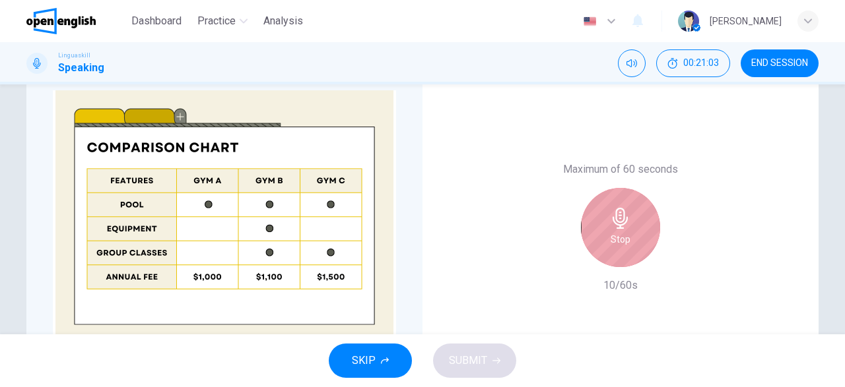
click at [644, 216] on div "Stop" at bounding box center [620, 227] width 79 height 79
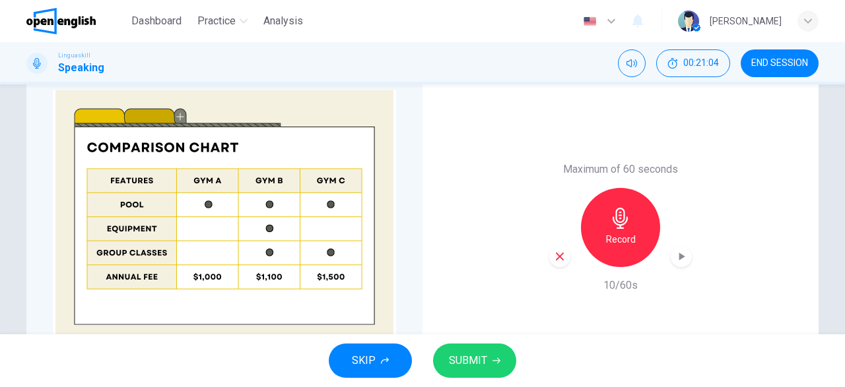
click at [558, 262] on icon "button" at bounding box center [560, 257] width 12 height 12
click at [637, 240] on div "Record" at bounding box center [620, 227] width 79 height 79
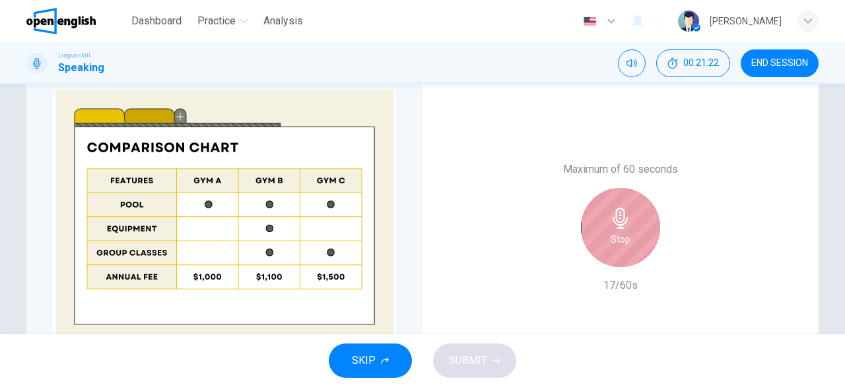
click at [637, 240] on div "Stop" at bounding box center [620, 227] width 79 height 79
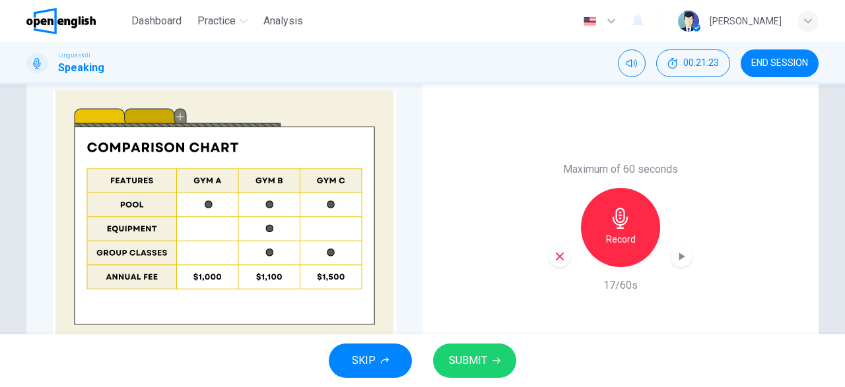
click at [561, 255] on icon "button" at bounding box center [560, 257] width 8 height 8
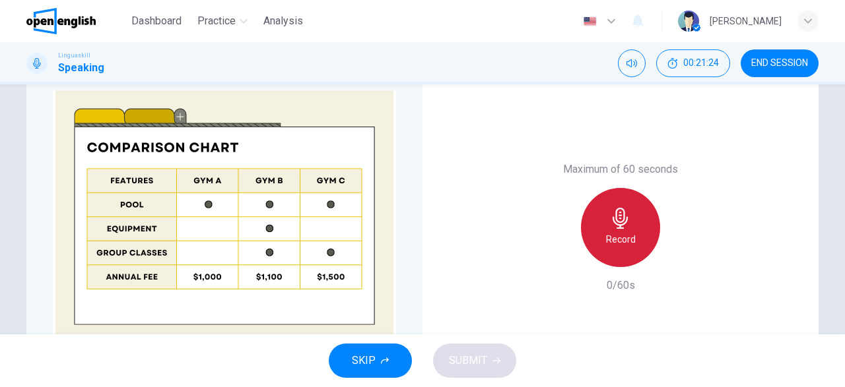
click at [640, 238] on div "Record" at bounding box center [620, 227] width 79 height 79
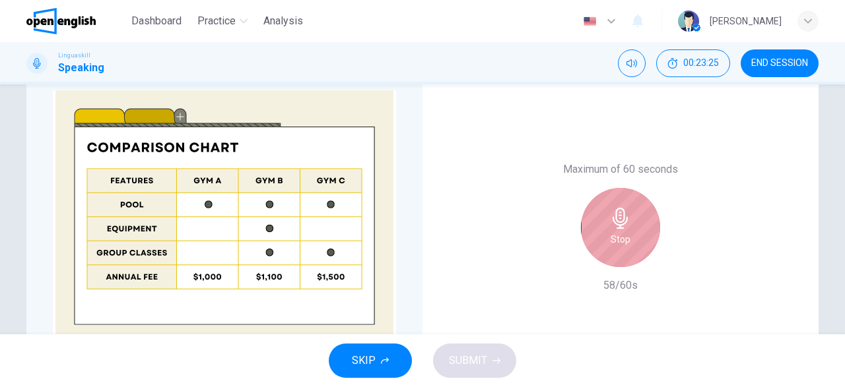
click at [640, 238] on div "Stop" at bounding box center [620, 227] width 79 height 79
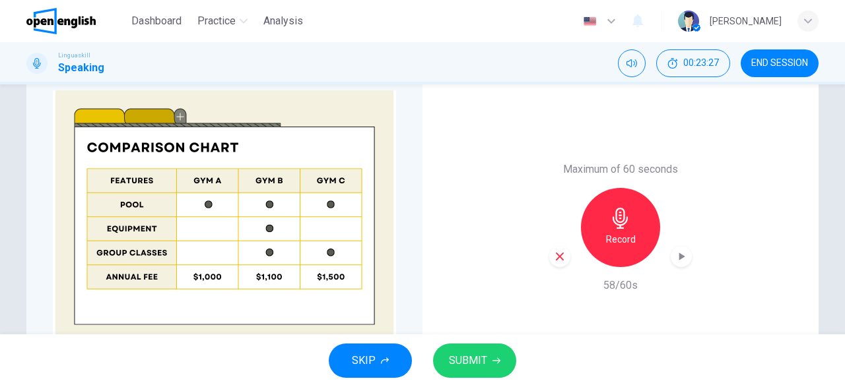
click at [558, 261] on icon "button" at bounding box center [560, 257] width 12 height 12
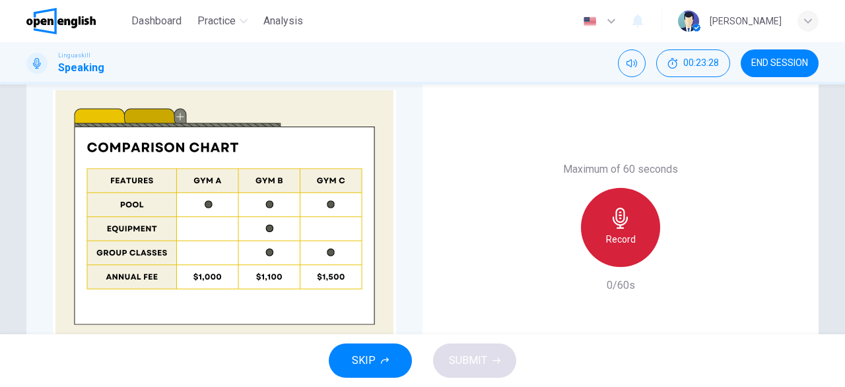
click at [636, 237] on div "Record" at bounding box center [620, 227] width 79 height 79
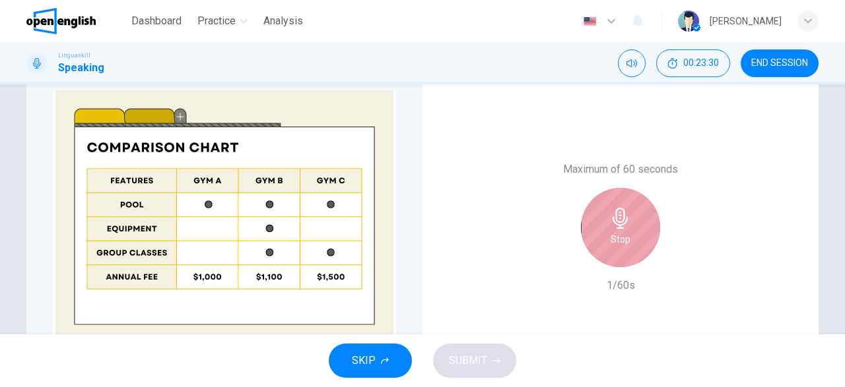
click at [636, 237] on div "Stop" at bounding box center [620, 227] width 79 height 79
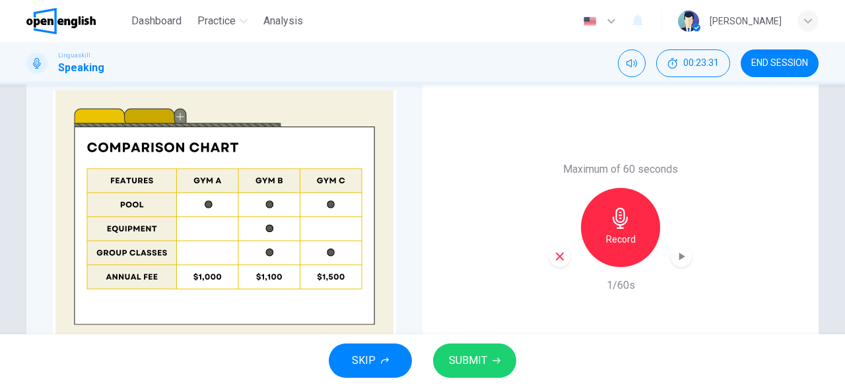
click at [560, 255] on icon "button" at bounding box center [560, 257] width 12 height 12
click at [622, 244] on h6 "Record" at bounding box center [621, 240] width 30 height 16
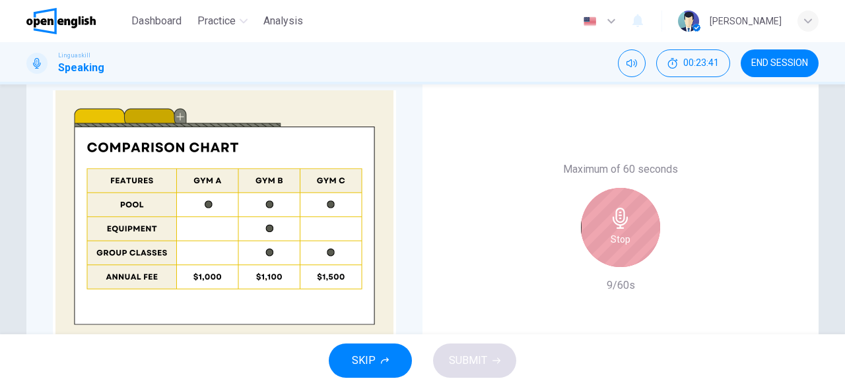
click at [622, 244] on h6 "Stop" at bounding box center [621, 240] width 20 height 16
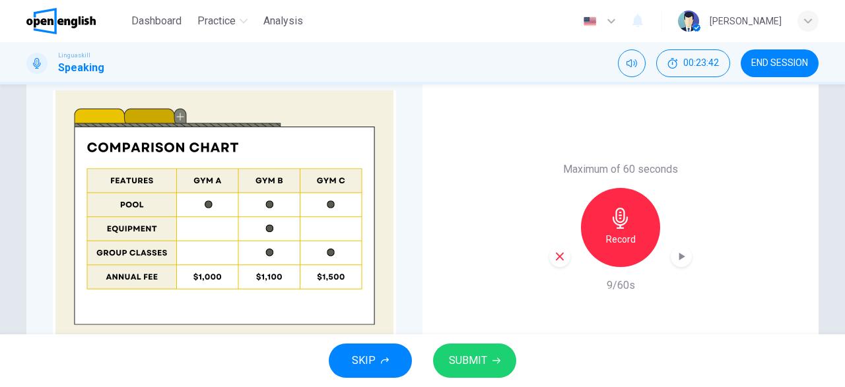
click at [558, 260] on icon "button" at bounding box center [560, 257] width 12 height 12
click at [633, 236] on h6 "Record" at bounding box center [621, 240] width 30 height 16
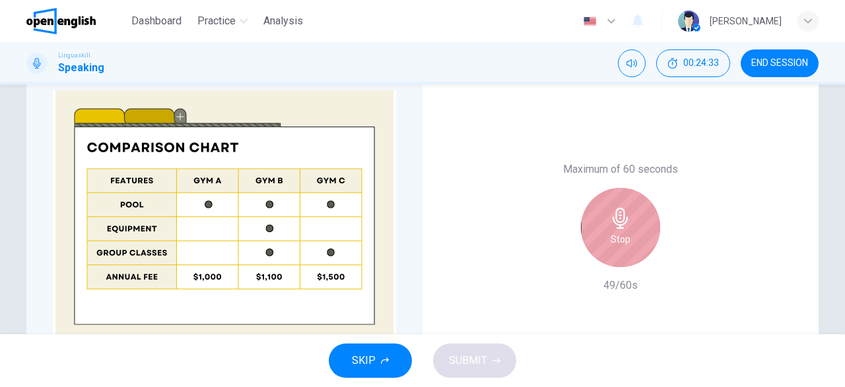
click at [633, 236] on div "Stop" at bounding box center [620, 227] width 79 height 79
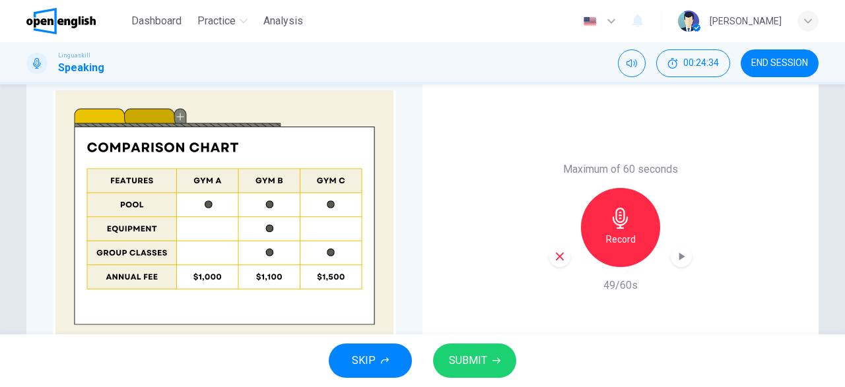
click at [468, 368] on span "SUBMIT" at bounding box center [468, 361] width 38 height 18
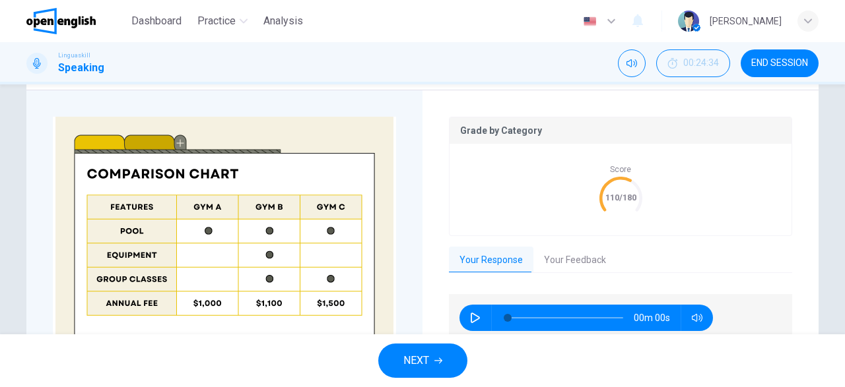
scroll to position [343, 0]
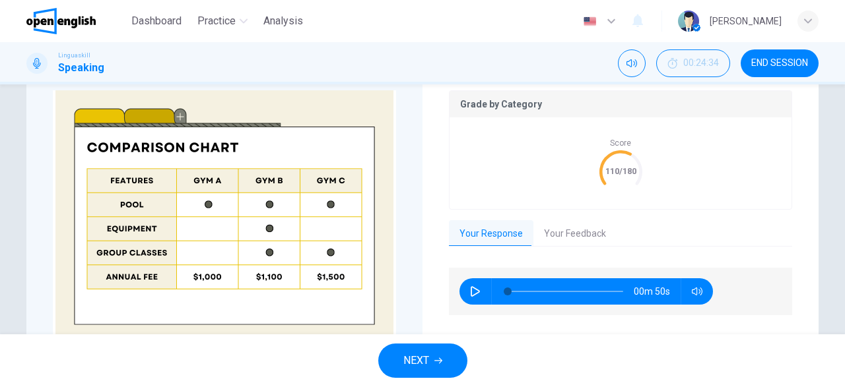
click at [593, 226] on button "Your Feedback" at bounding box center [574, 234] width 83 height 28
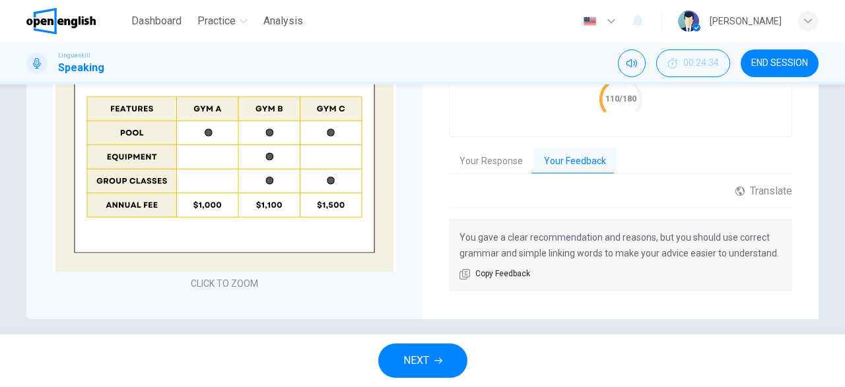
scroll to position [417, 0]
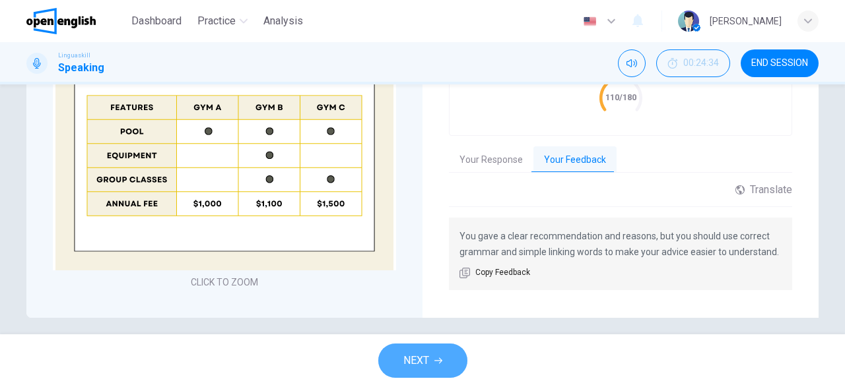
click at [447, 358] on button "NEXT" at bounding box center [422, 361] width 89 height 34
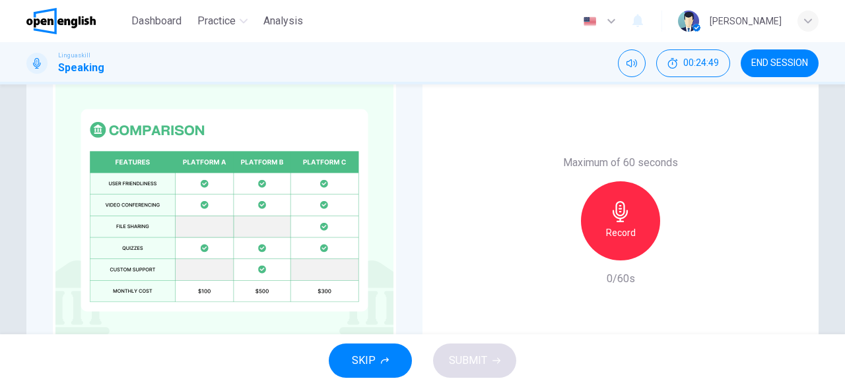
scroll to position [336, 0]
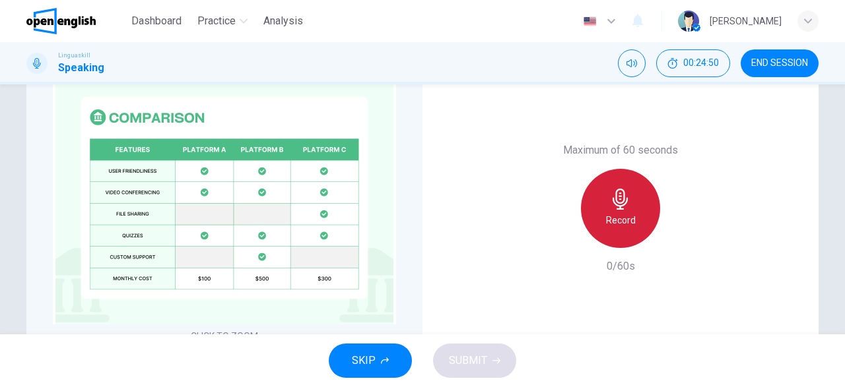
click at [618, 222] on h6 "Record" at bounding box center [621, 221] width 30 height 16
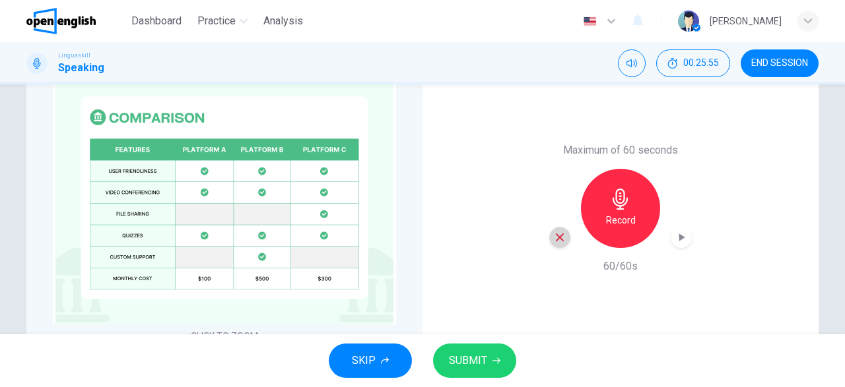
click at [556, 239] on icon "button" at bounding box center [560, 238] width 12 height 12
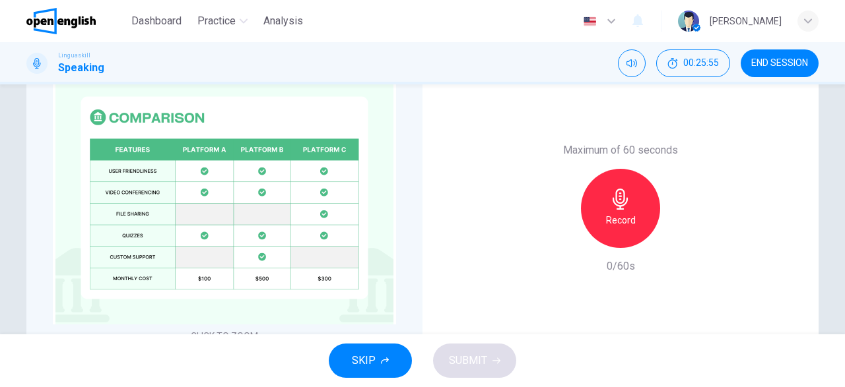
click at [605, 233] on div "Record" at bounding box center [620, 208] width 79 height 79
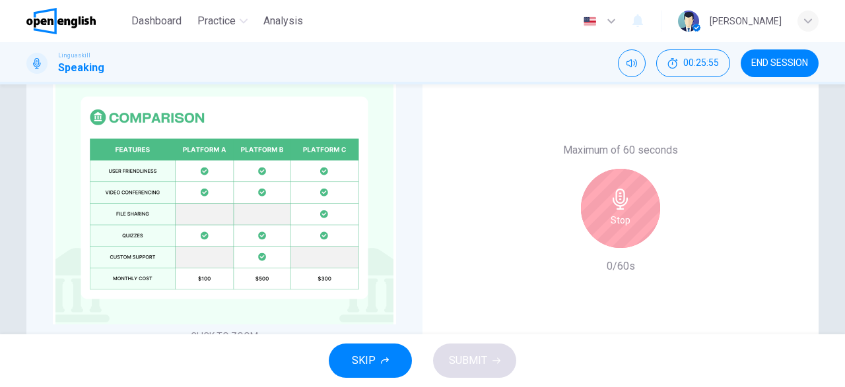
click at [608, 233] on div "Stop" at bounding box center [620, 208] width 79 height 79
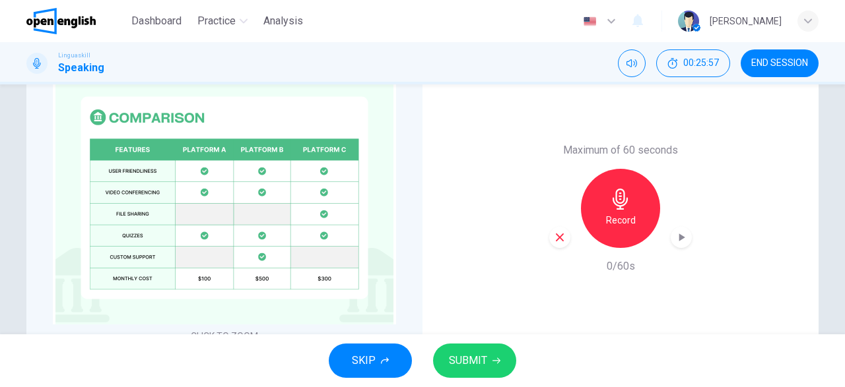
click at [562, 241] on icon "button" at bounding box center [560, 238] width 12 height 12
click at [635, 226] on div "Record" at bounding box center [620, 208] width 79 height 79
click at [488, 366] on button "SUBMIT" at bounding box center [474, 361] width 83 height 34
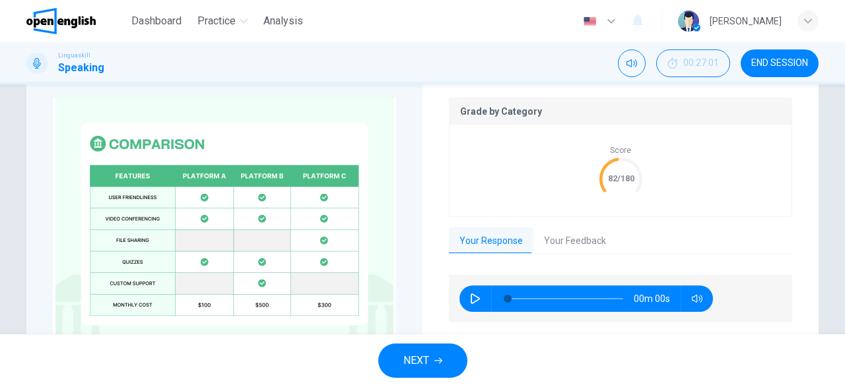
scroll to position [362, 0]
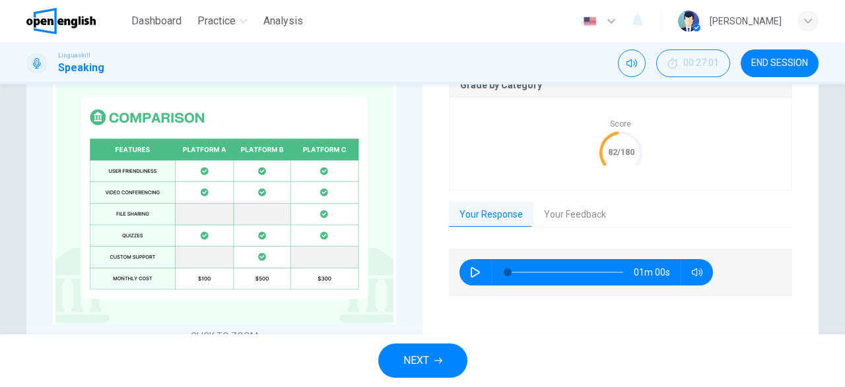
click at [0, 273] on div "Question 16 Part 4 - Long turn 2 You will have 1 minute to leave a message for …" at bounding box center [422, 209] width 845 height 250
click at [421, 366] on span "NEXT" at bounding box center [416, 361] width 26 height 18
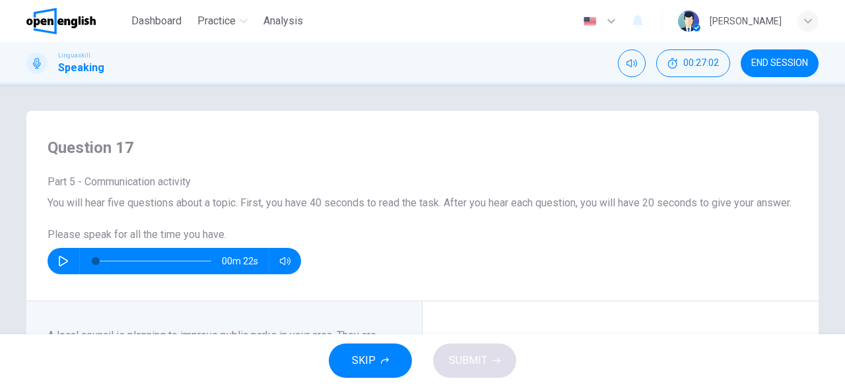
click at [63, 267] on icon "button" at bounding box center [63, 261] width 9 height 11
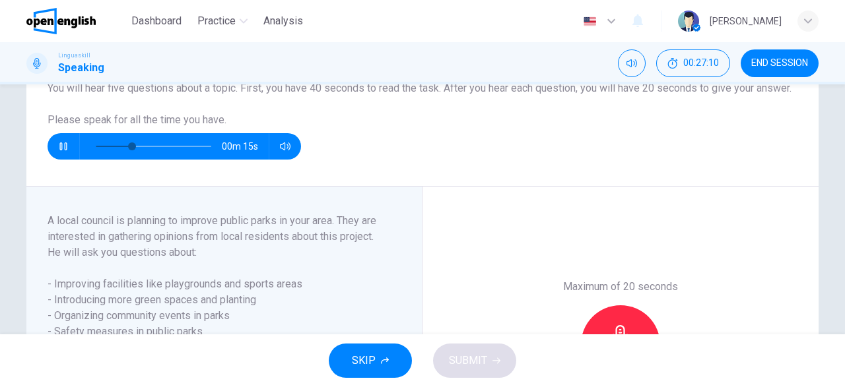
scroll to position [80, 0]
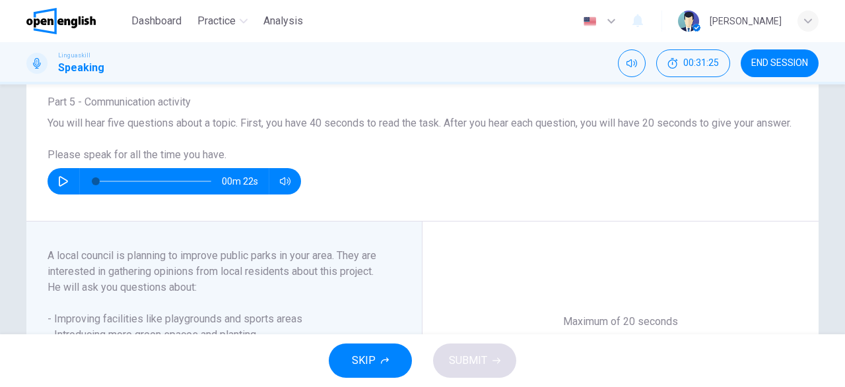
click at [63, 187] on icon "button" at bounding box center [63, 181] width 11 height 11
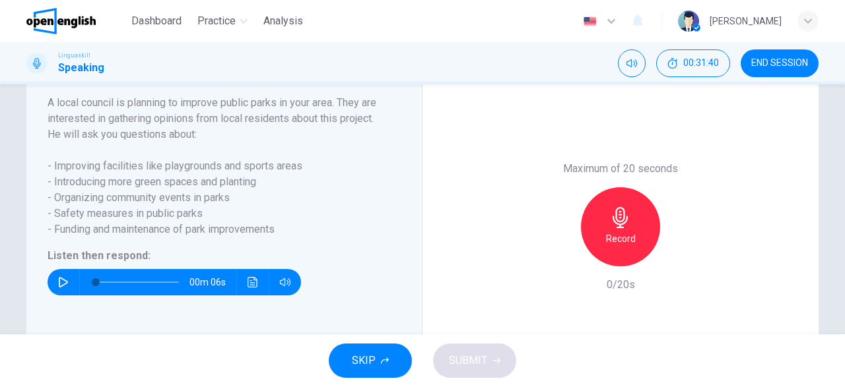
scroll to position [236, 0]
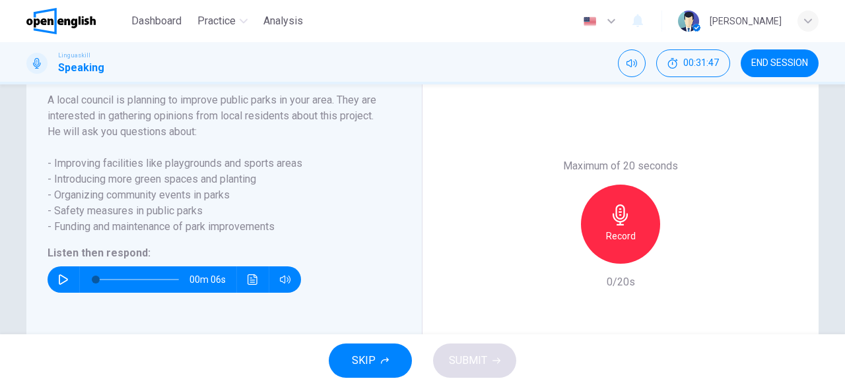
type input "*"
click at [68, 285] on icon "button" at bounding box center [63, 280] width 11 height 11
click at [619, 242] on div "Record" at bounding box center [620, 224] width 79 height 79
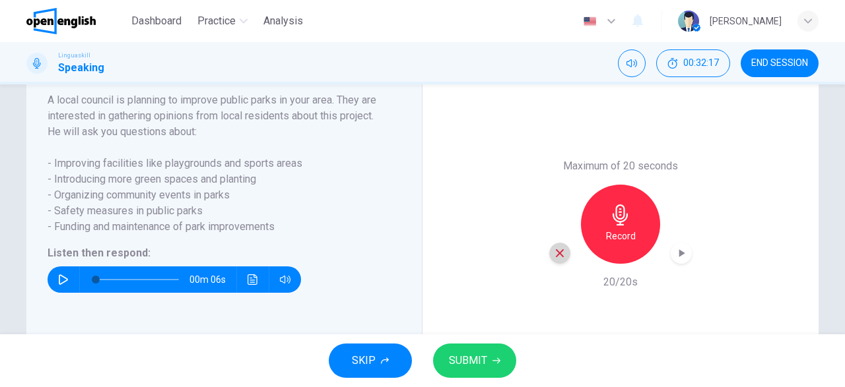
click at [560, 259] on icon "button" at bounding box center [560, 254] width 12 height 12
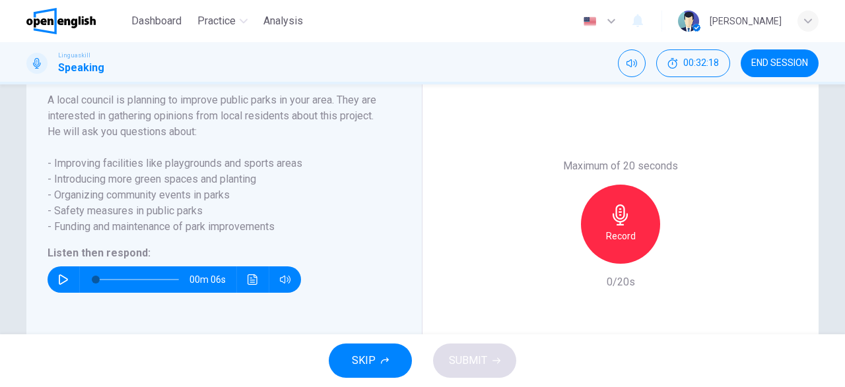
click at [624, 244] on h6 "Record" at bounding box center [621, 236] width 30 height 16
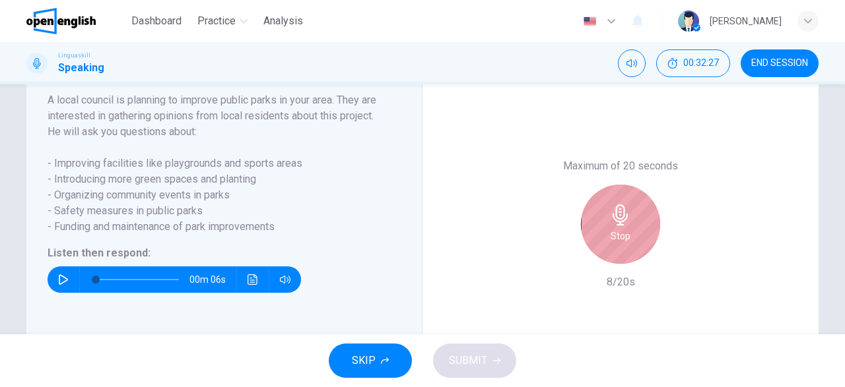
click at [625, 244] on h6 "Stop" at bounding box center [621, 236] width 20 height 16
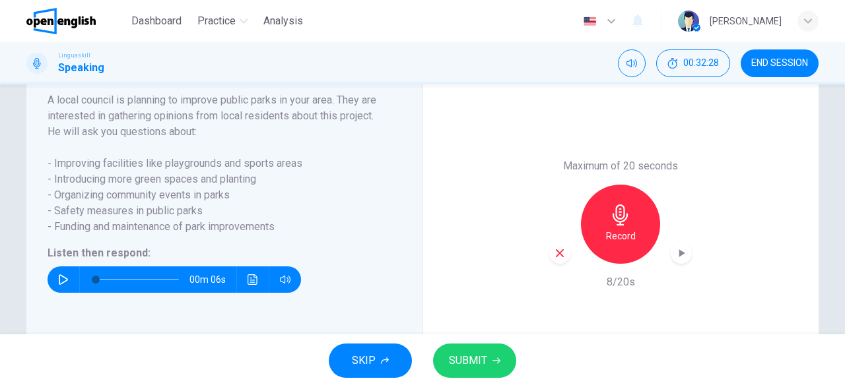
click at [553, 264] on div "button" at bounding box center [559, 253] width 21 height 21
click at [633, 244] on h6 "Record" at bounding box center [621, 236] width 30 height 16
click at [554, 264] on div "button" at bounding box center [559, 253] width 21 height 21
click at [622, 244] on h6 "Record" at bounding box center [621, 236] width 30 height 16
click at [562, 257] on icon "button" at bounding box center [560, 253] width 8 height 8
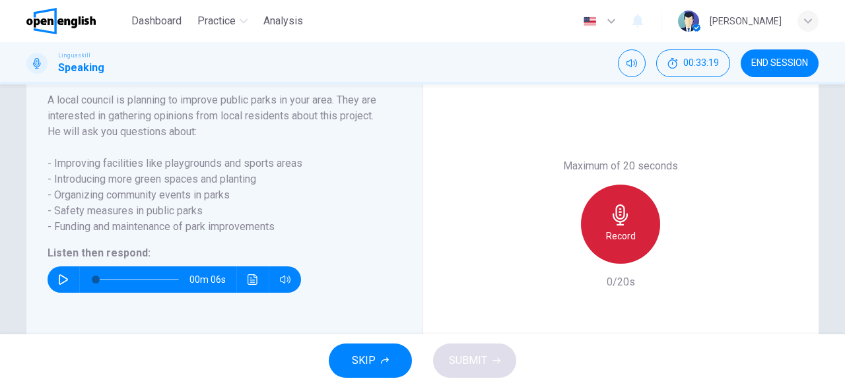
click at [634, 241] on div "Record" at bounding box center [620, 224] width 79 height 79
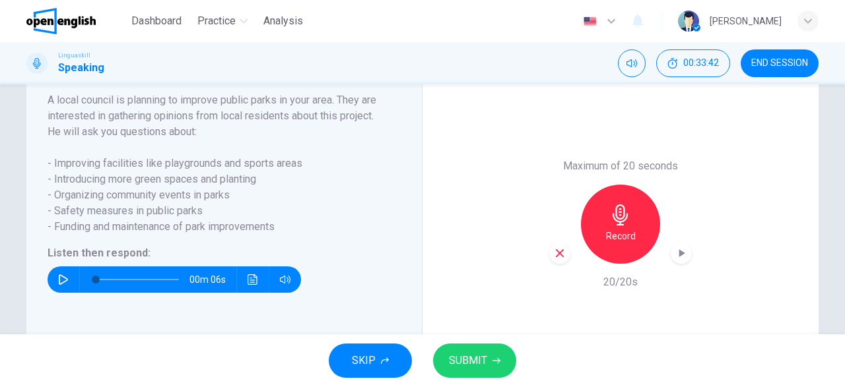
click at [558, 259] on icon "button" at bounding box center [560, 254] width 12 height 12
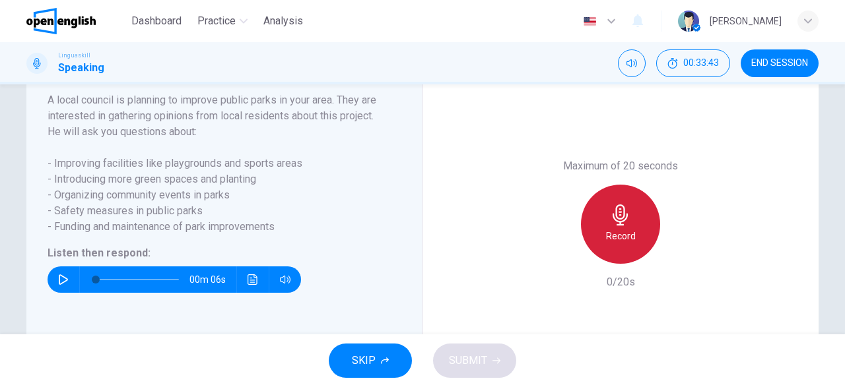
click at [615, 263] on div "Record" at bounding box center [620, 224] width 79 height 79
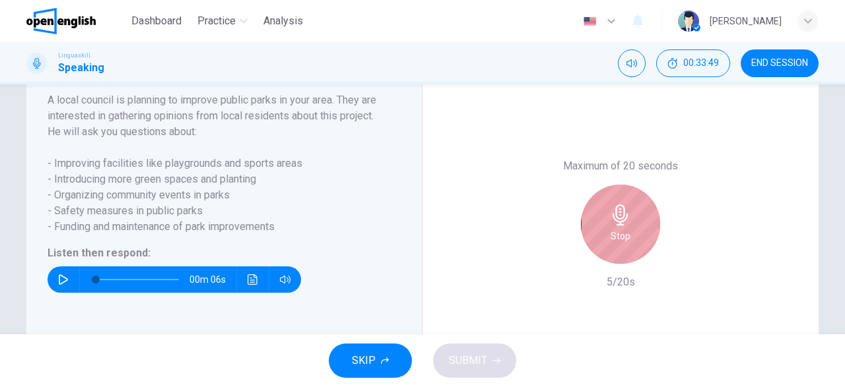
click at [615, 263] on div "Stop" at bounding box center [620, 224] width 79 height 79
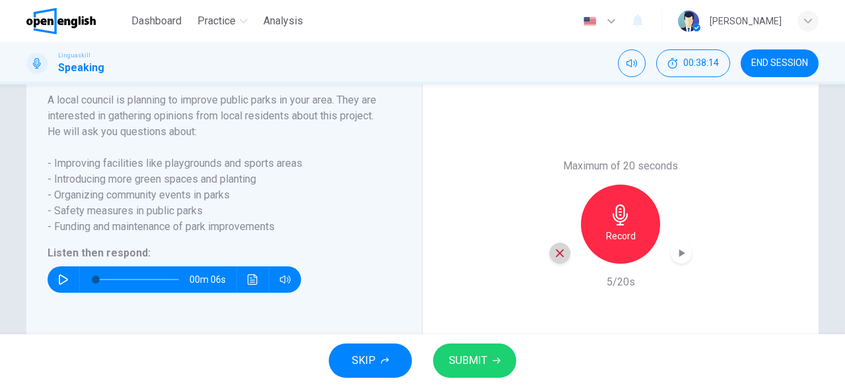
click at [567, 264] on div "button" at bounding box center [559, 253] width 21 height 21
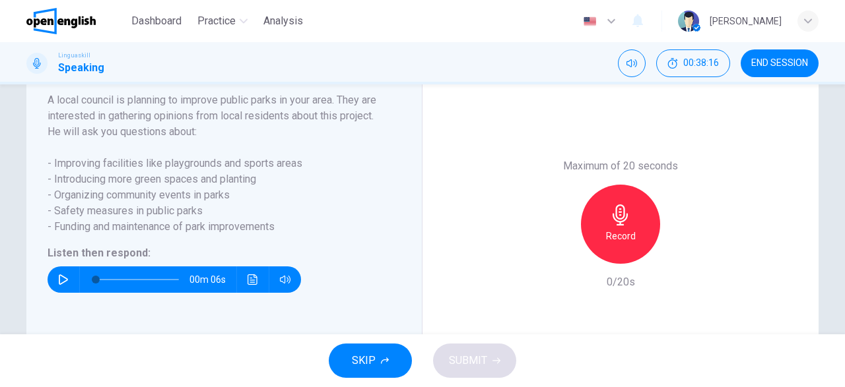
click at [59, 285] on icon "button" at bounding box center [63, 280] width 9 height 11
click at [630, 244] on h6 "Record" at bounding box center [621, 236] width 30 height 16
click at [494, 356] on button "SUBMIT" at bounding box center [474, 361] width 83 height 34
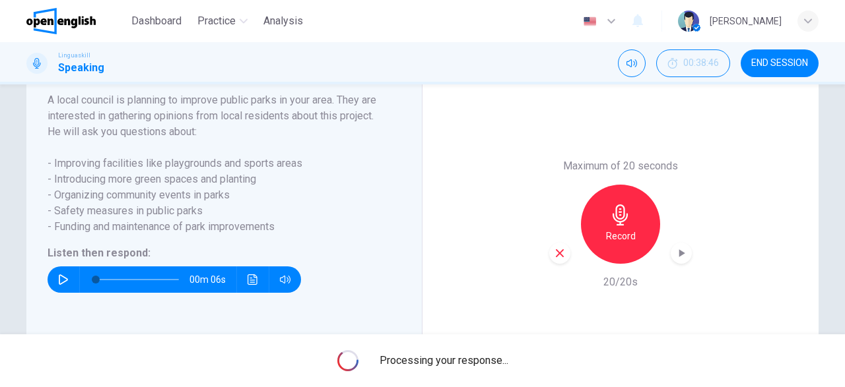
scroll to position [262, 0]
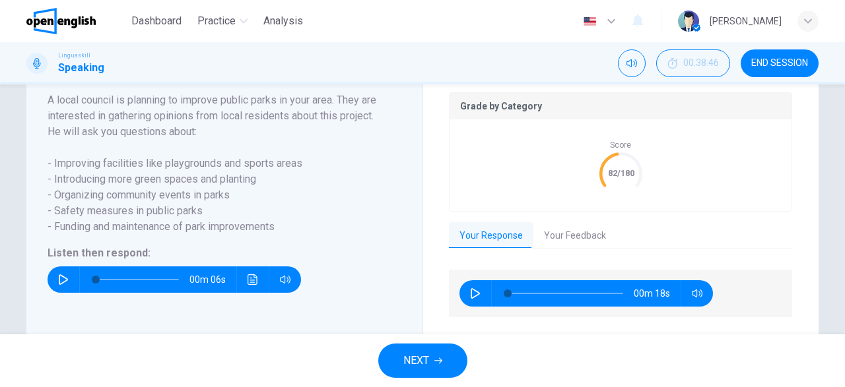
click at [427, 362] on span "NEXT" at bounding box center [416, 361] width 26 height 18
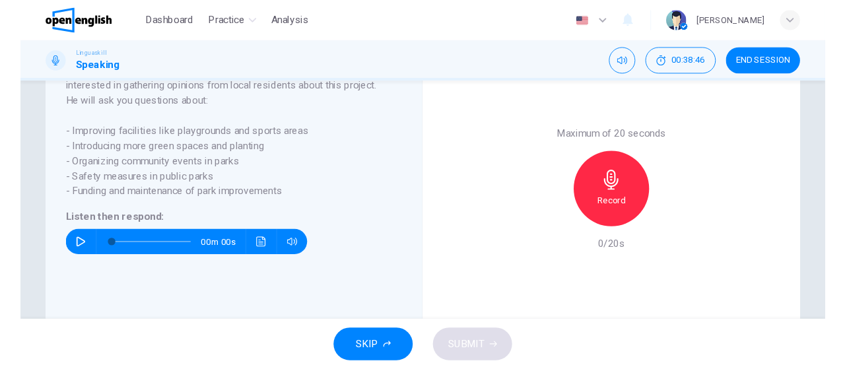
scroll to position [236, 0]
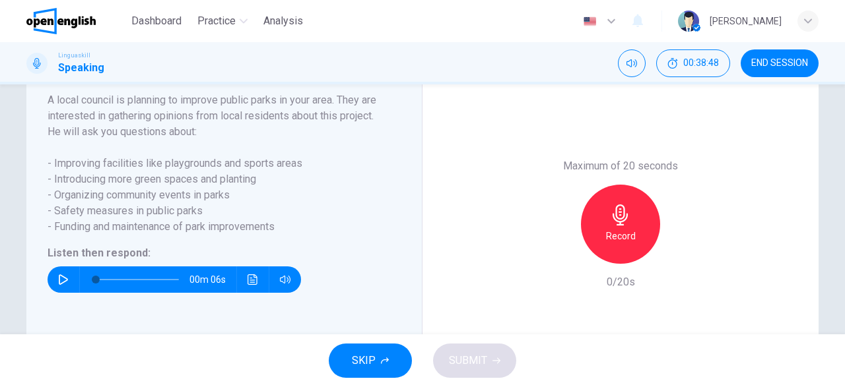
click at [59, 285] on icon "button" at bounding box center [63, 280] width 11 height 11
type input "*"
click at [629, 244] on h6 "Record" at bounding box center [621, 236] width 30 height 16
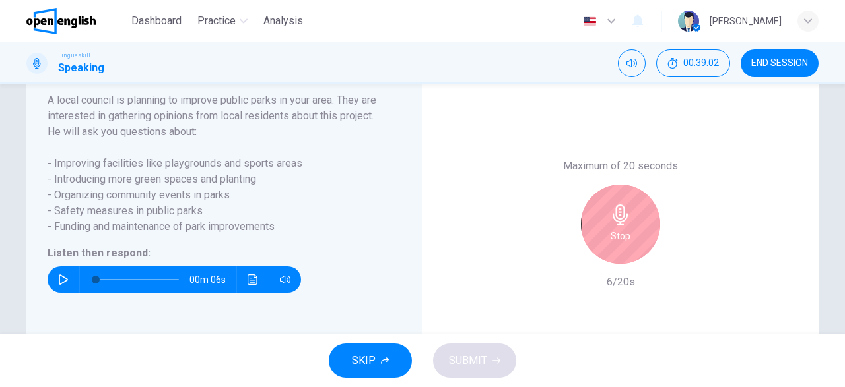
click at [629, 244] on h6 "Stop" at bounding box center [621, 236] width 20 height 16
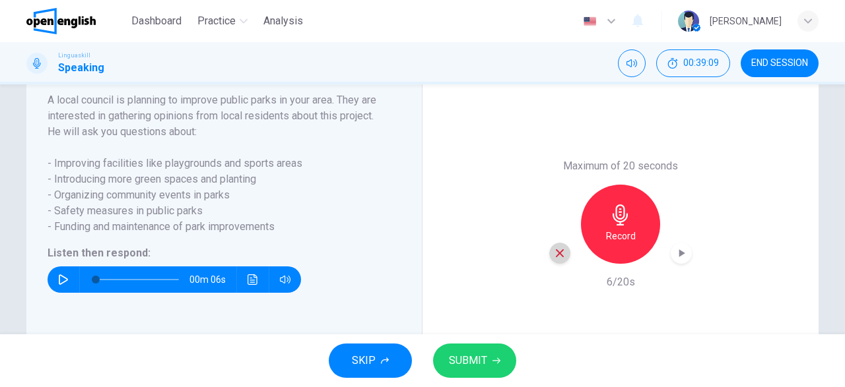
click at [560, 259] on icon "button" at bounding box center [560, 254] width 12 height 12
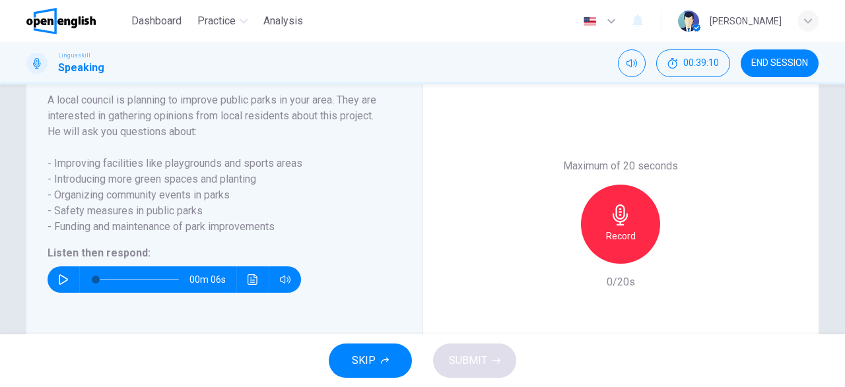
click at [621, 244] on h6 "Record" at bounding box center [621, 236] width 30 height 16
click at [558, 264] on div "button" at bounding box center [559, 253] width 21 height 21
click at [639, 253] on div "Record" at bounding box center [620, 224] width 79 height 79
click at [486, 361] on button "SUBMIT" at bounding box center [474, 361] width 83 height 34
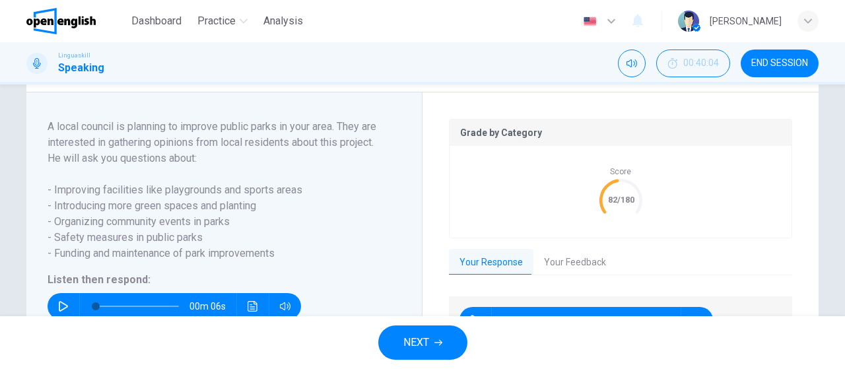
scroll to position [262, 0]
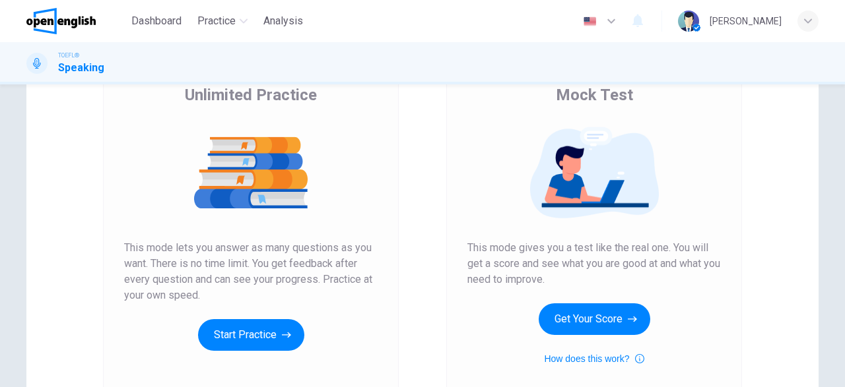
scroll to position [133, 0]
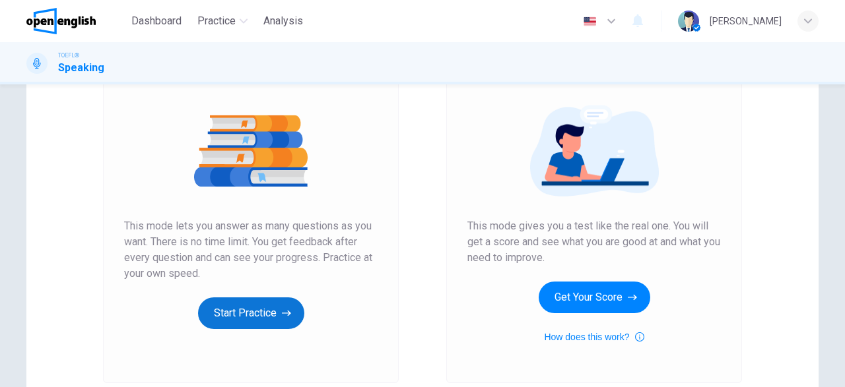
click at [253, 314] on button "Start Practice" at bounding box center [251, 314] width 106 height 32
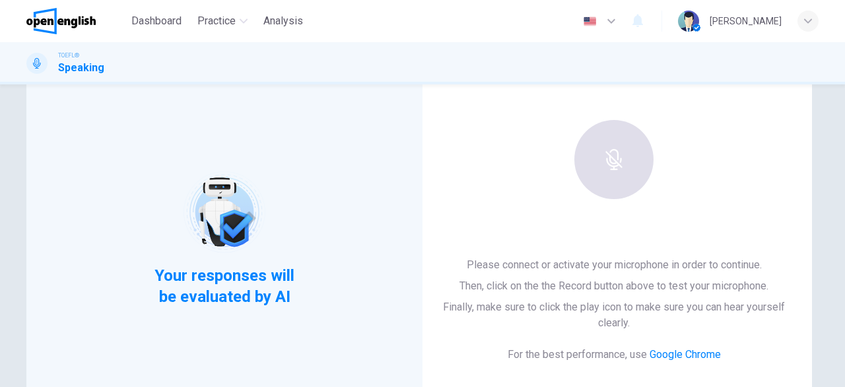
scroll to position [50, 0]
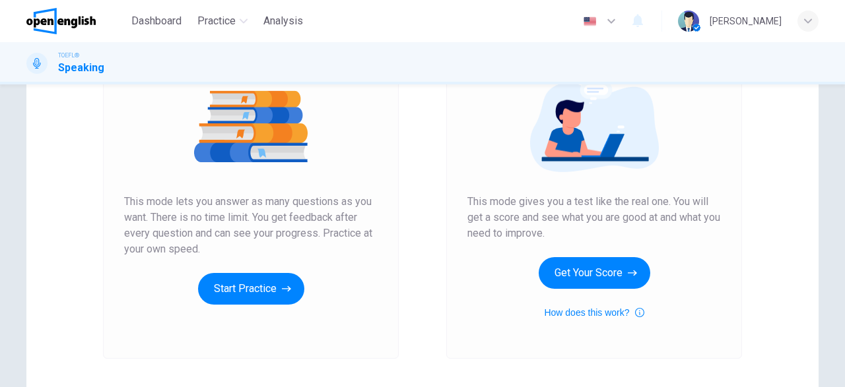
scroll to position [158, 0]
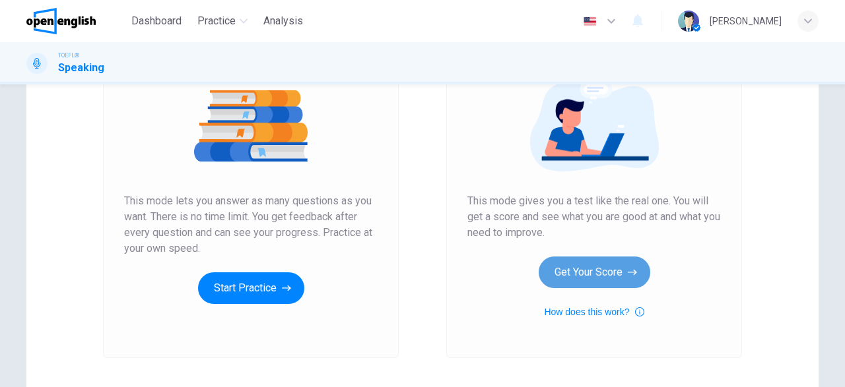
click at [576, 276] on button "Get Your Score" at bounding box center [595, 273] width 112 height 32
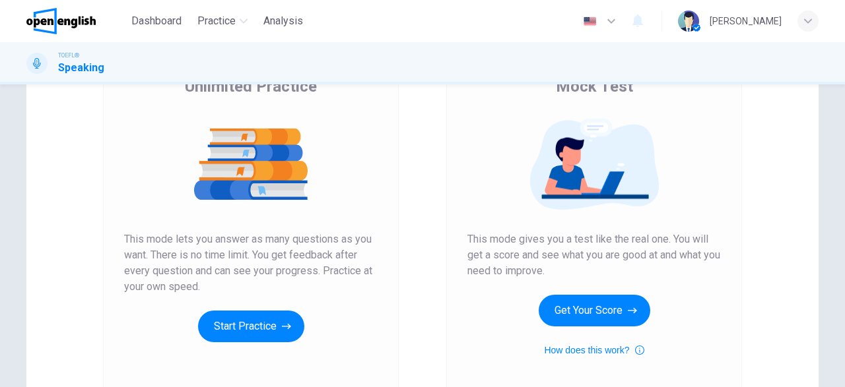
scroll to position [123, 0]
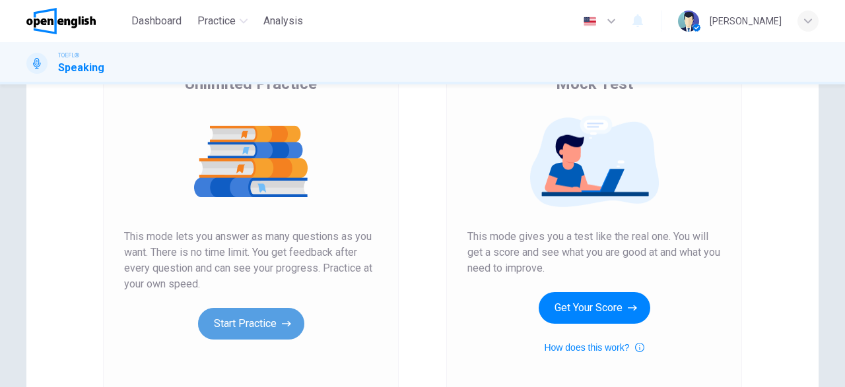
click at [271, 320] on button "Start Practice" at bounding box center [251, 324] width 106 height 32
